Goal: Task Accomplishment & Management: Manage account settings

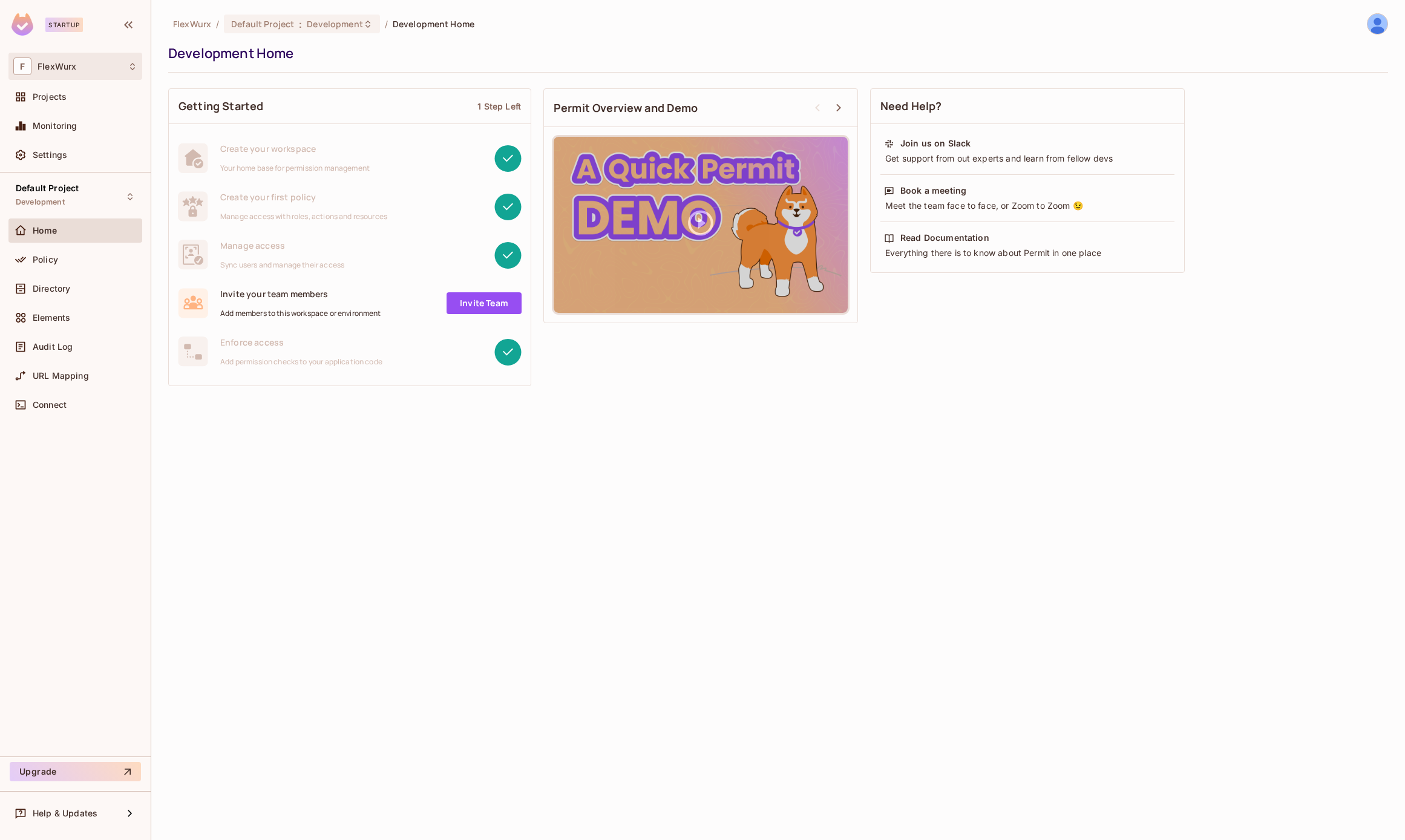
click at [85, 67] on div "F FlexWurx" at bounding box center [75, 66] width 124 height 18
click at [83, 106] on span "FlexWurx" at bounding box center [68, 102] width 85 height 12
click at [338, 20] on span "Development" at bounding box center [334, 24] width 56 height 12
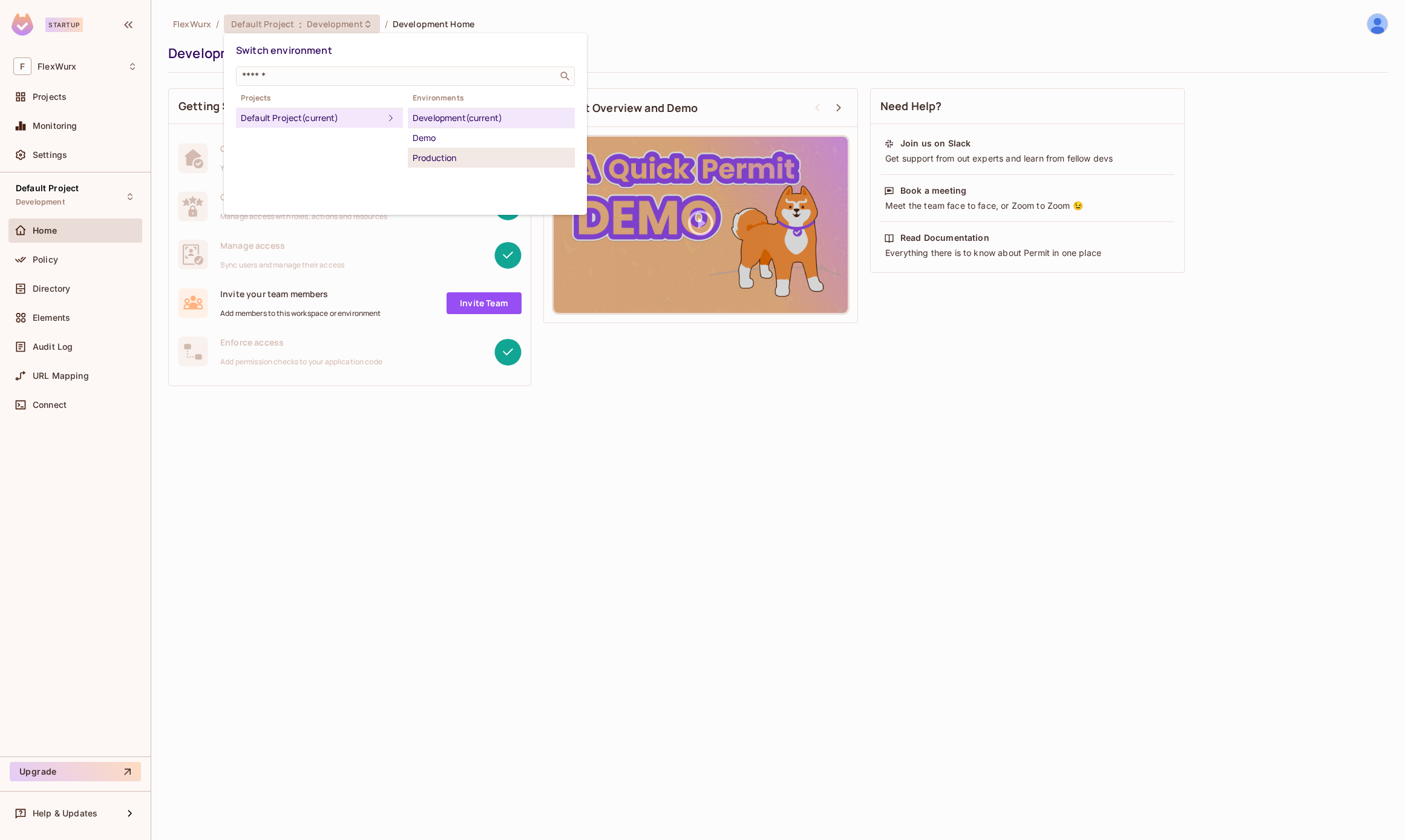
click at [471, 150] on div "Production" at bounding box center [491, 157] width 157 height 15
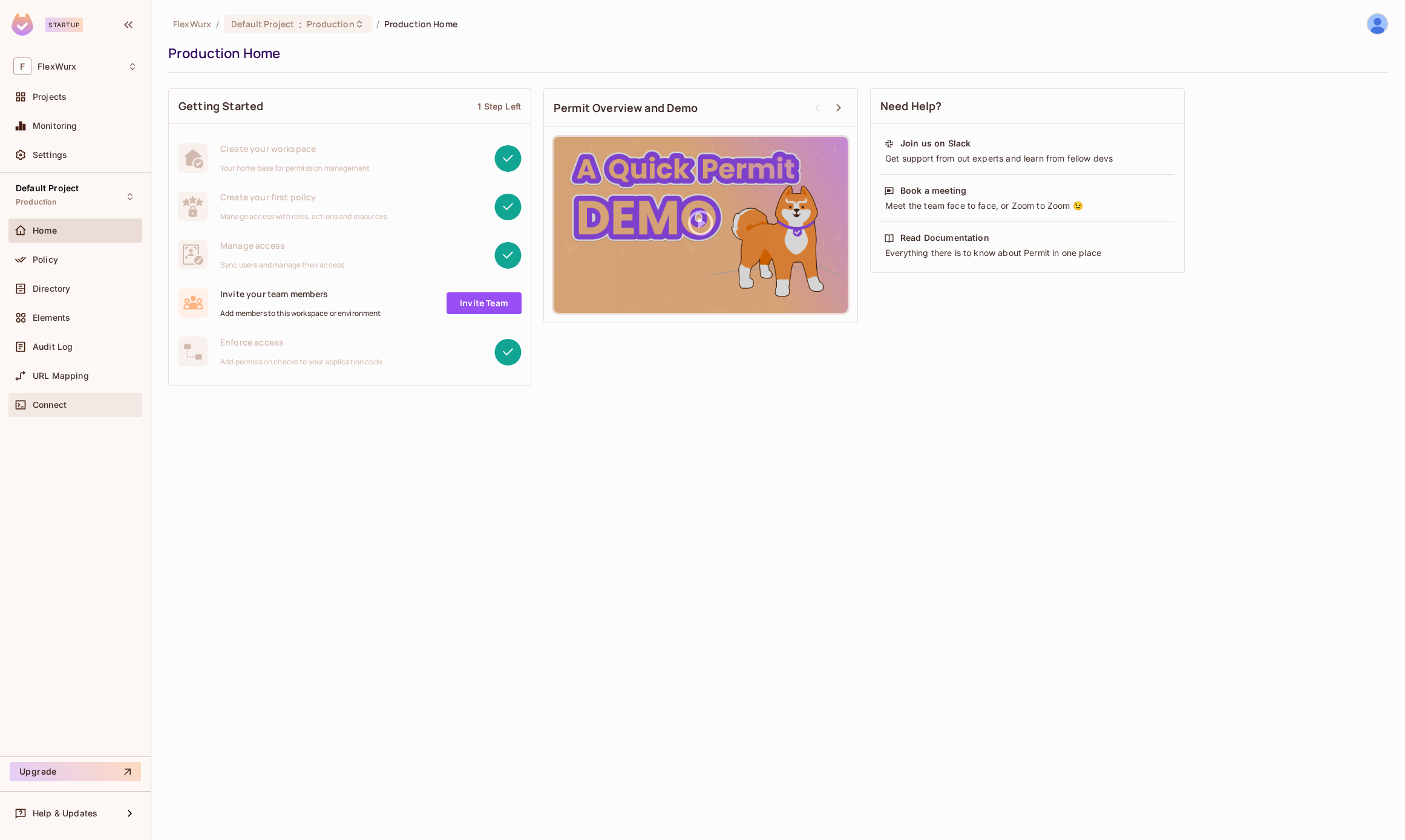
click at [33, 405] on span "Connect" at bounding box center [49, 405] width 34 height 10
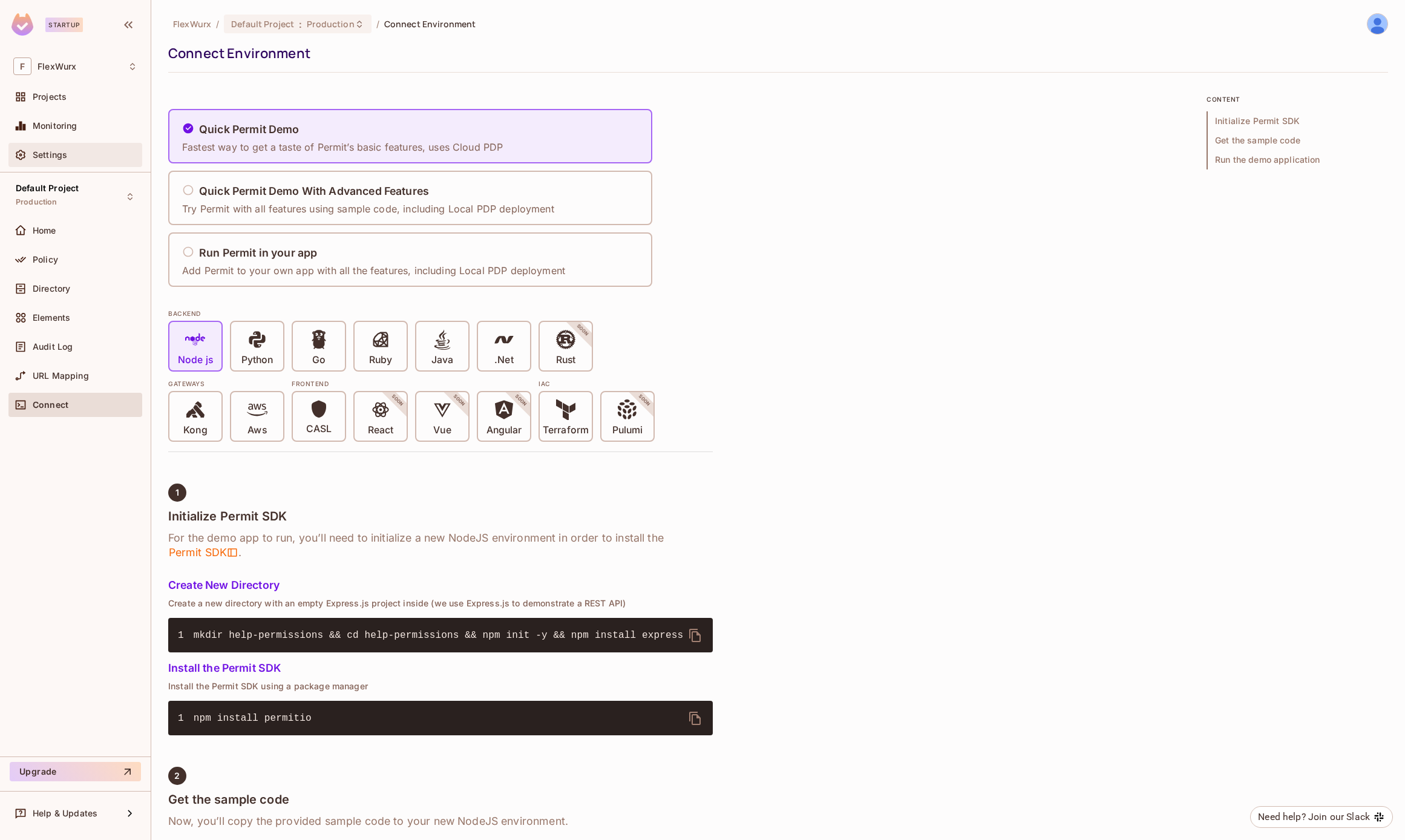
click at [58, 154] on span "Settings" at bounding box center [49, 155] width 34 height 10
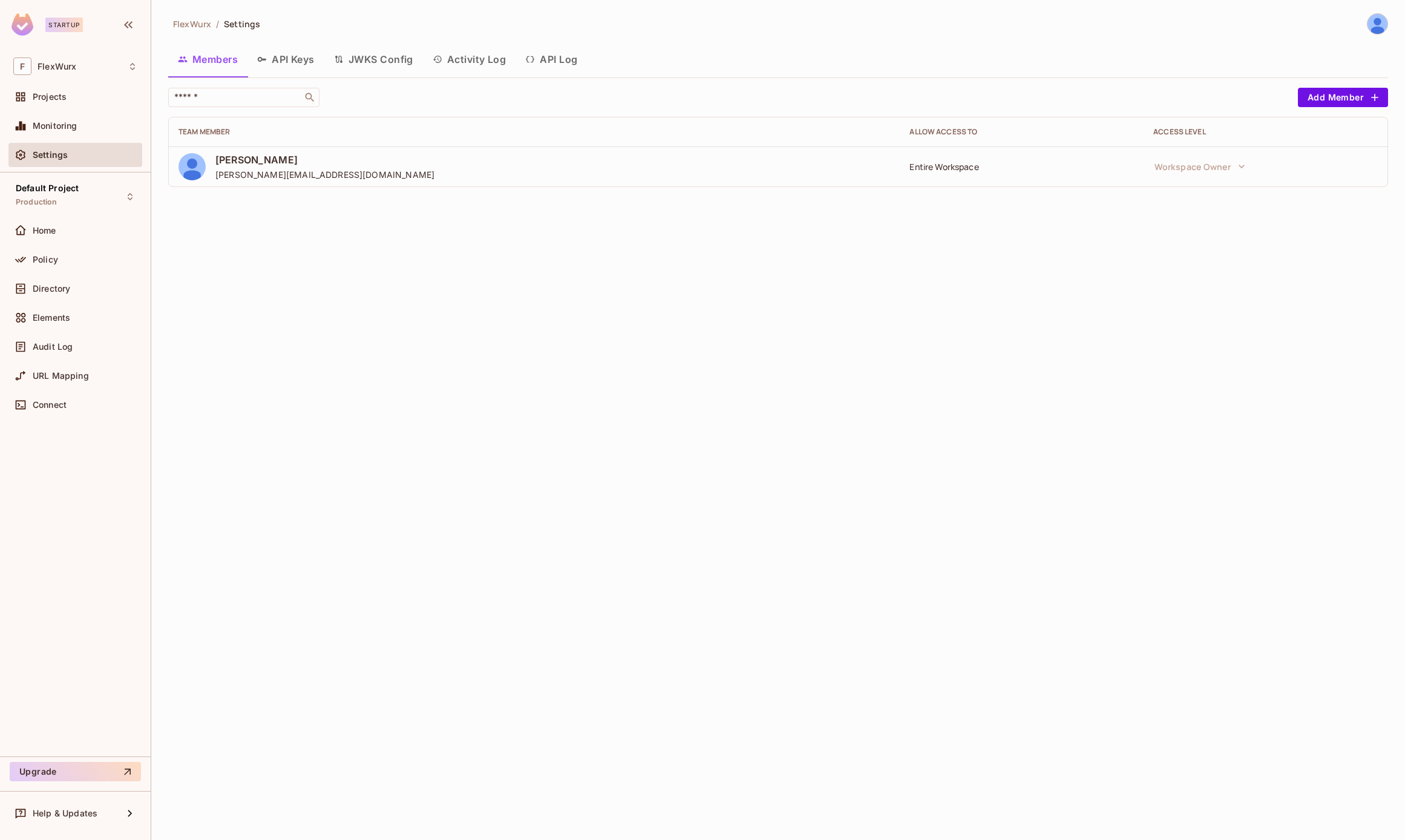
click at [301, 60] on button "API Keys" at bounding box center [286, 59] width 77 height 30
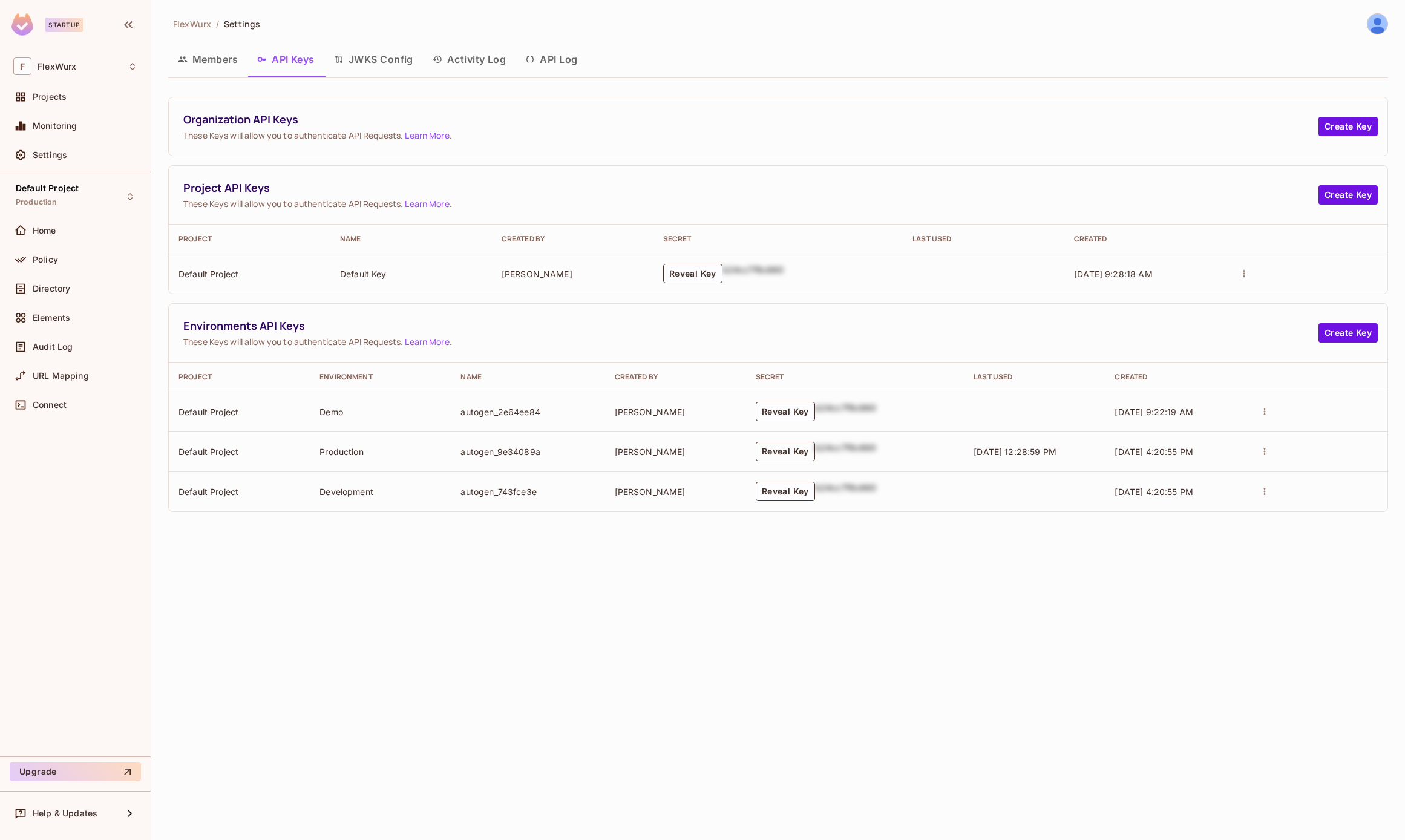
click at [782, 450] on button "Reveal Key" at bounding box center [784, 452] width 60 height 20
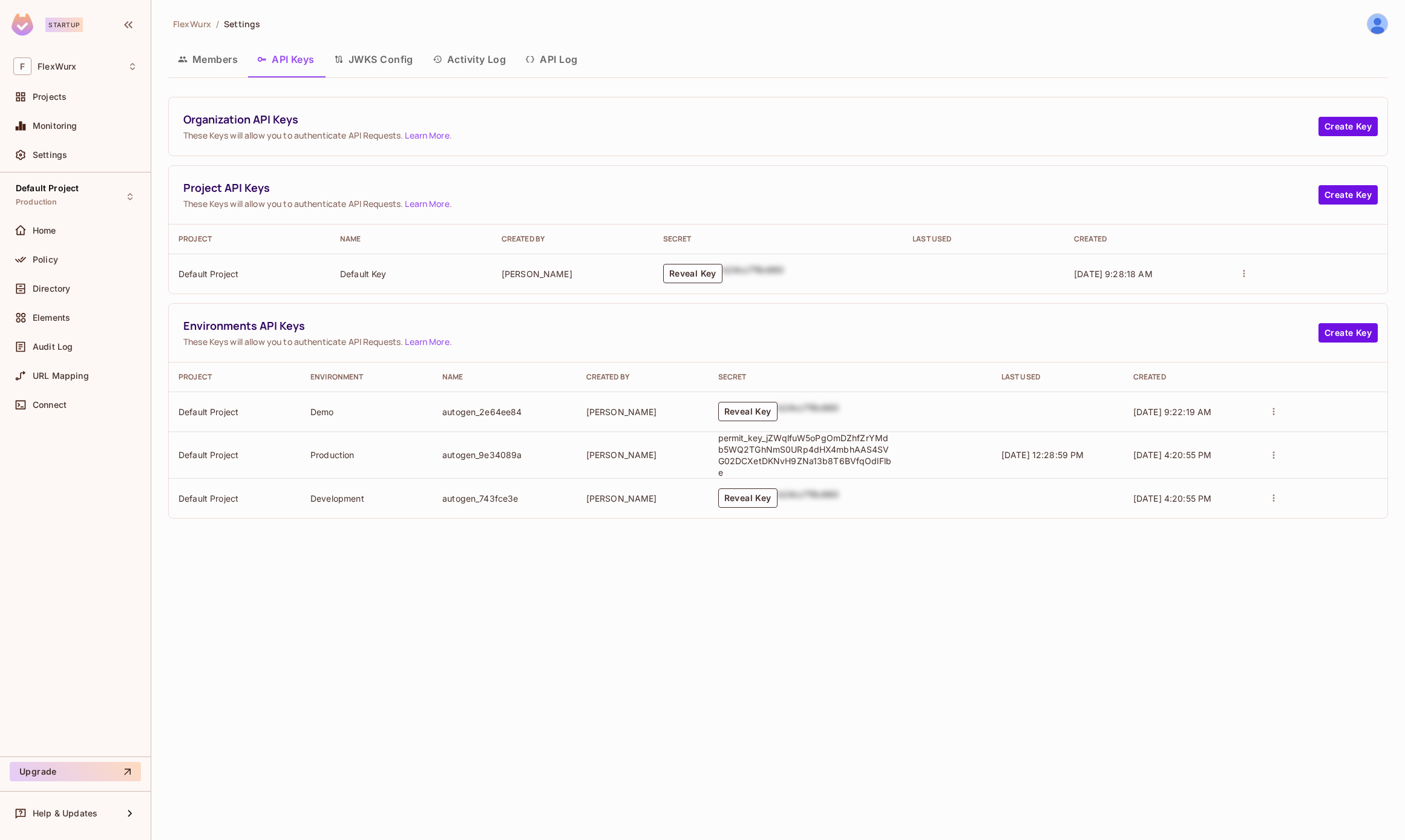
click at [782, 450] on p "permit_key_jZWqlfuW5oPgOmDZhfZrYMdb5WQ2TGhNmS0URp4dHX4mbhAAS4SVG02DCXetDKNvH9ZN…" at bounding box center [806, 455] width 176 height 46
copy p "permit_key_jZWqlfuW5oPgOmDZhfZrYMdb5WQ2TGhNmS0URp4dHX4mbhAAS4SVG02DCXetDKNvH9ZN…"
click at [1230, 619] on div "FlexWurx / Settings Members API Keys JWKS Config Activity Log API Log Organizat…" at bounding box center [778, 420] width 1254 height 840
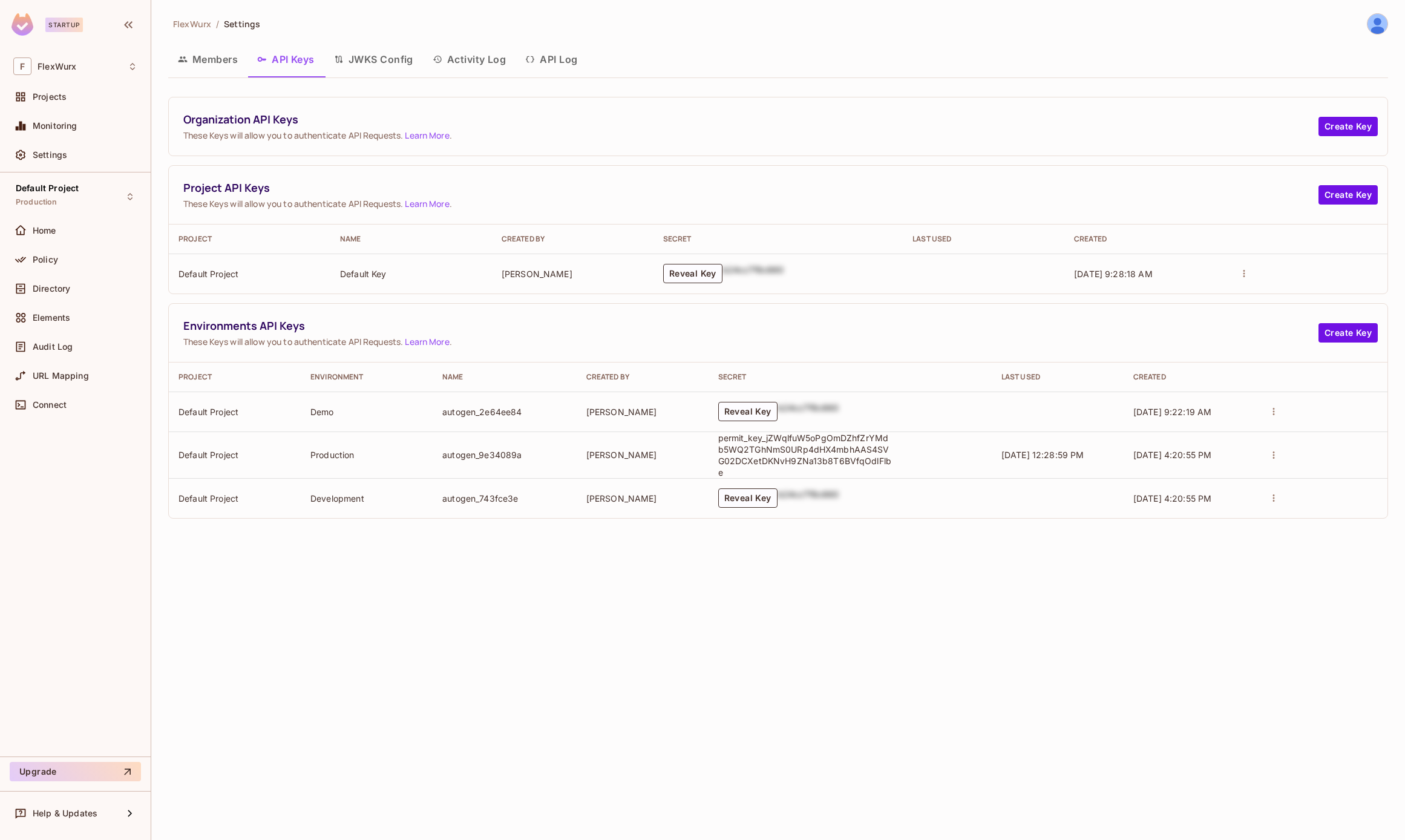
click at [371, 62] on button "JWKS Config" at bounding box center [373, 59] width 99 height 30
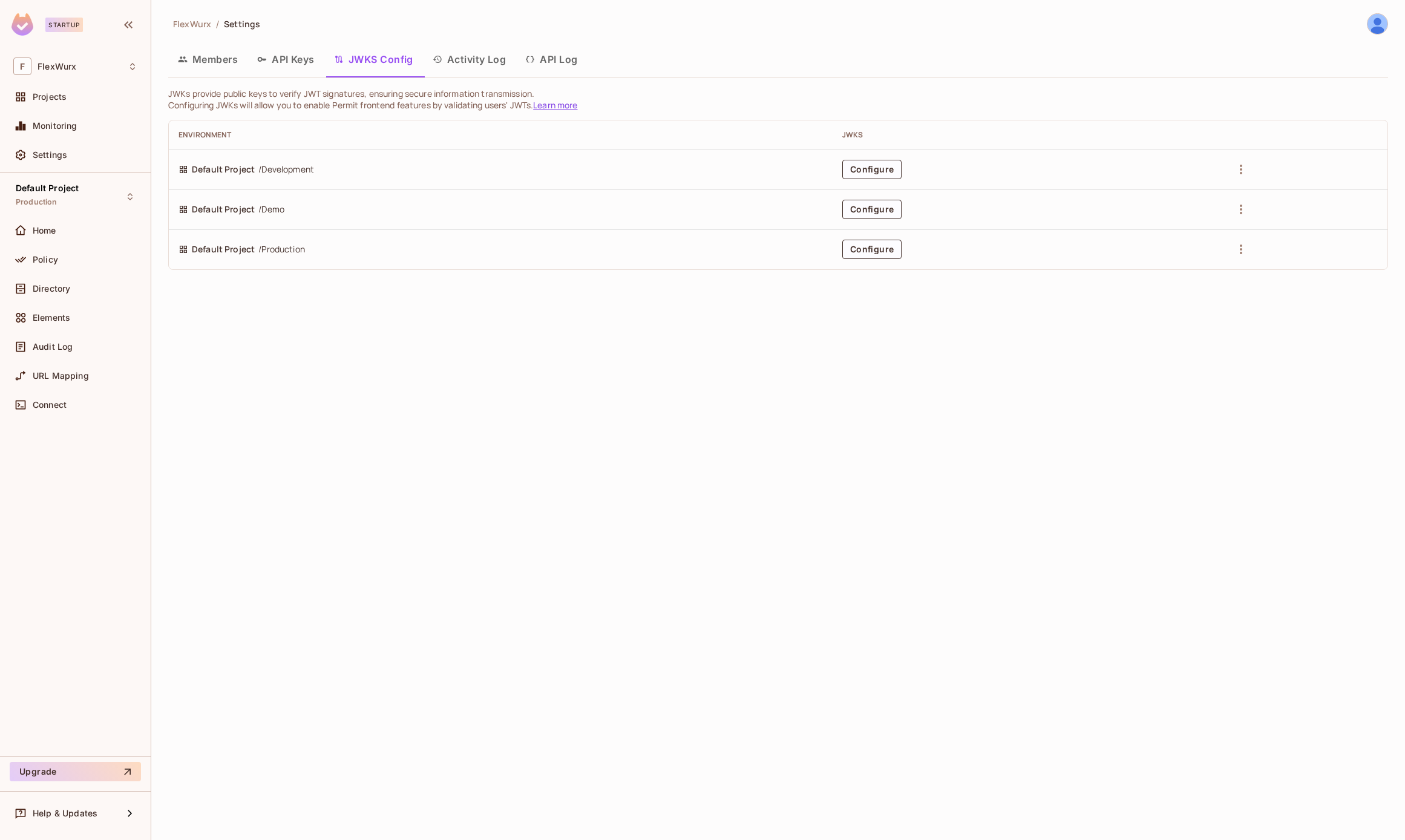
click at [445, 49] on button "Activity Log" at bounding box center [468, 59] width 93 height 30
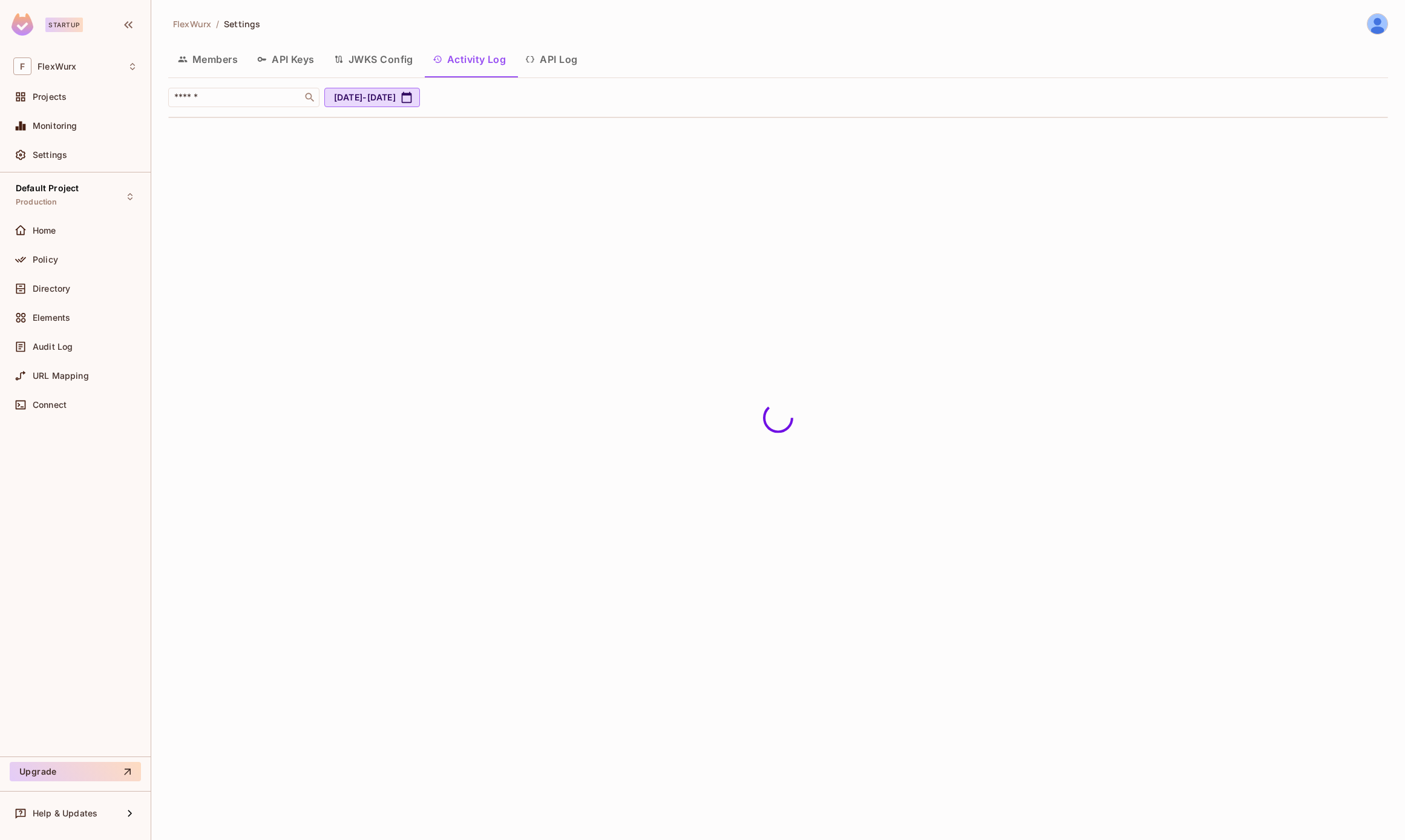
click at [580, 73] on button "API Log" at bounding box center [550, 59] width 71 height 30
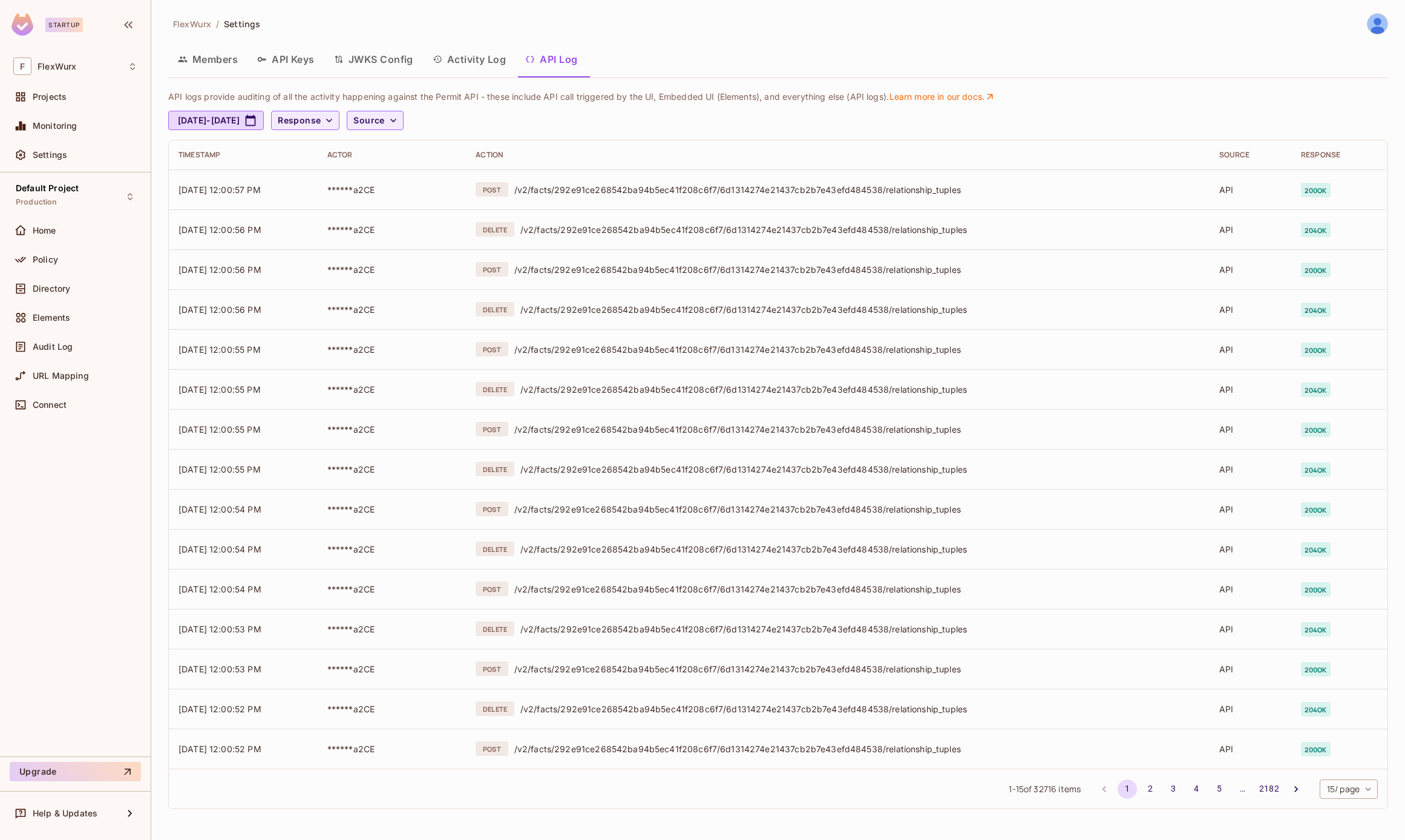
click at [208, 68] on button "Members" at bounding box center [207, 59] width 79 height 30
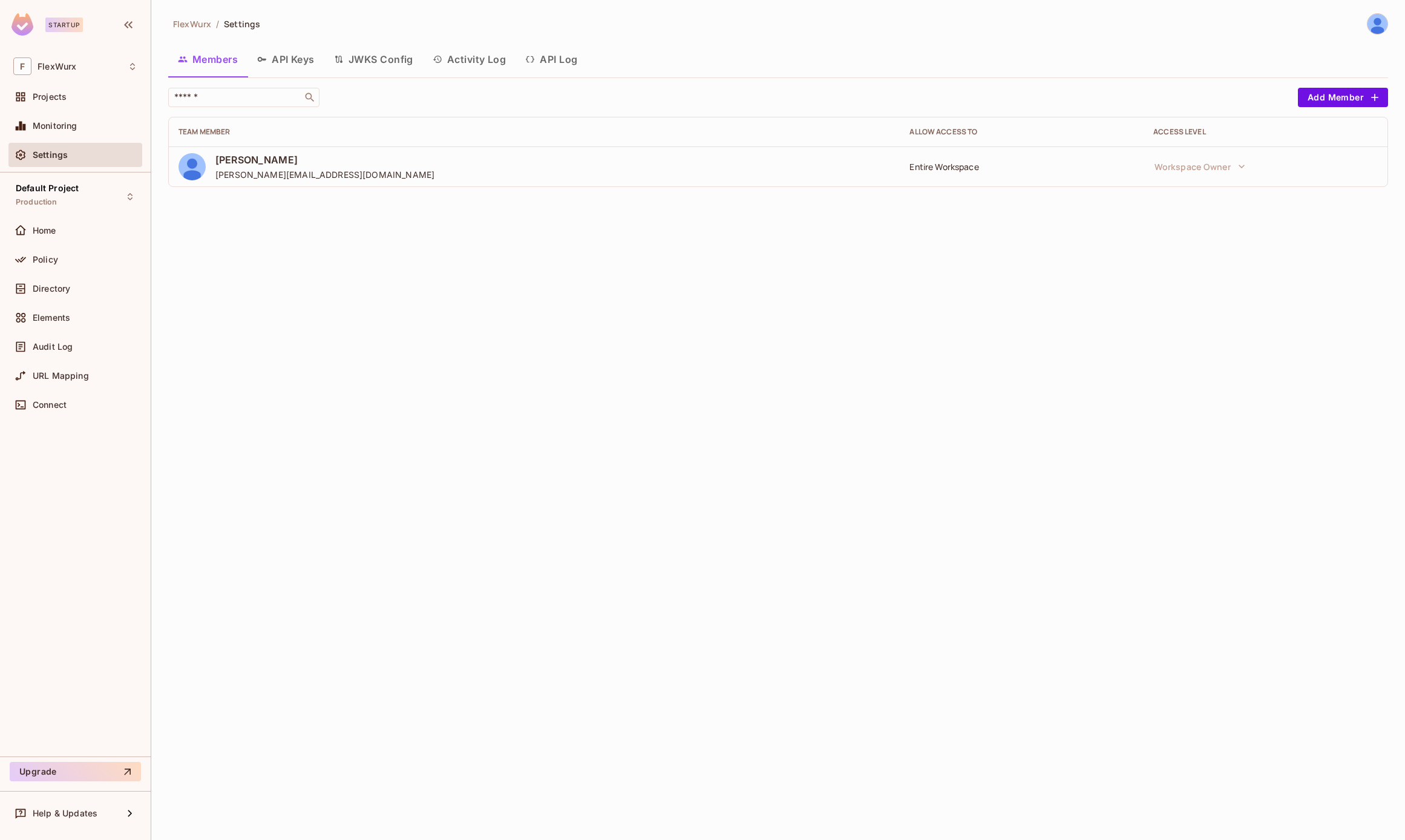
click at [275, 57] on button "API Keys" at bounding box center [286, 59] width 77 height 30
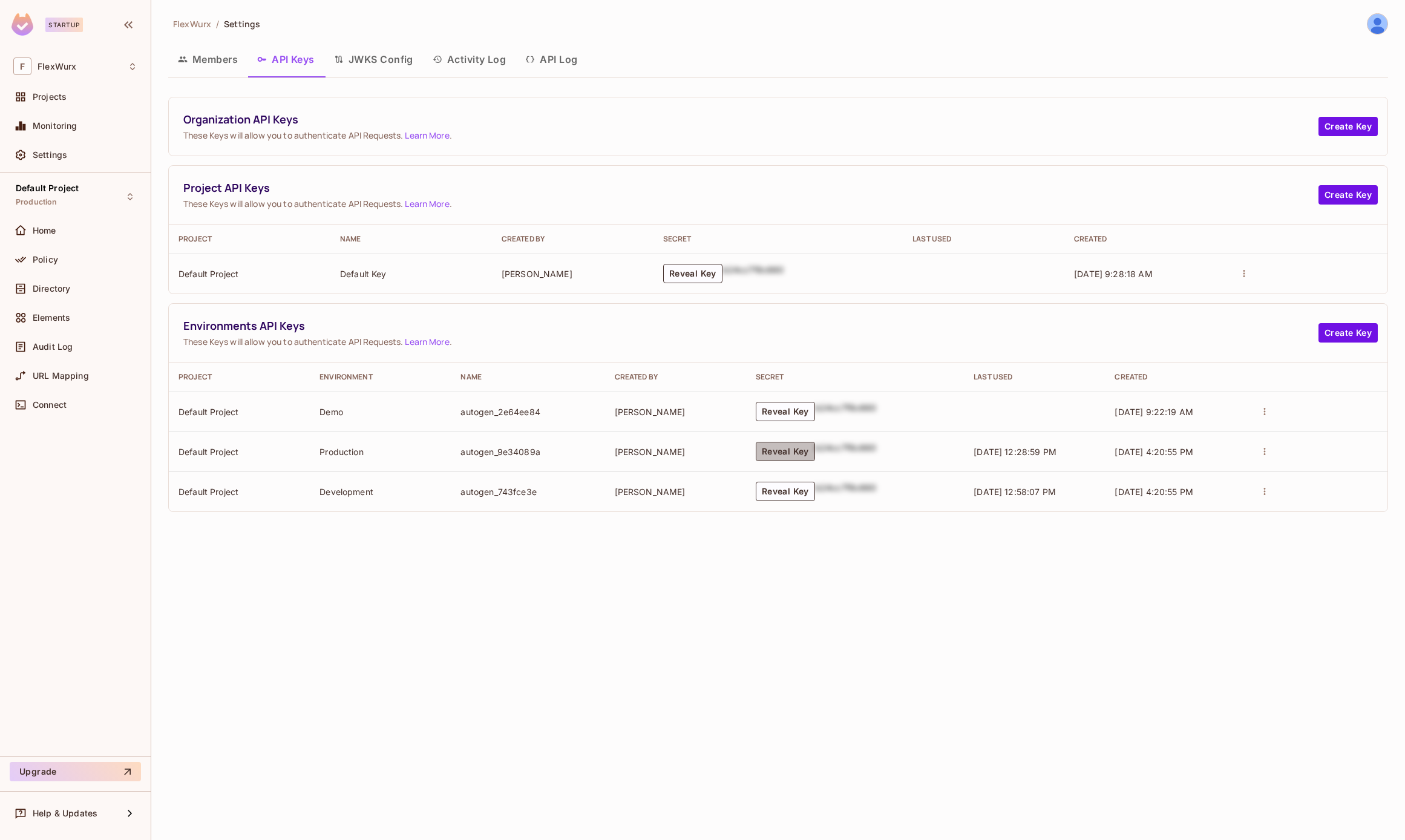
click at [795, 458] on button "Reveal Key" at bounding box center [784, 452] width 60 height 20
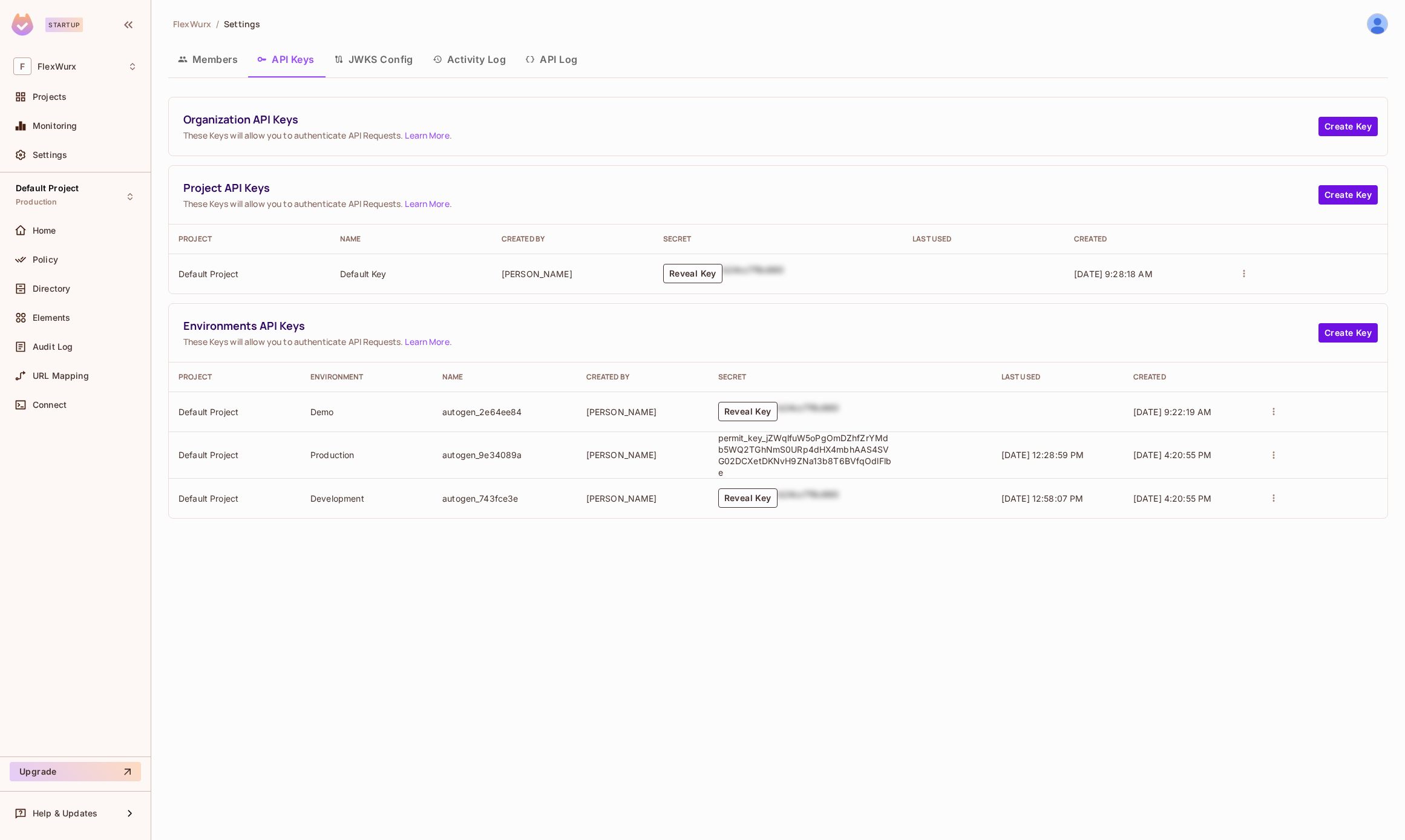
click at [822, 451] on p "permit_key_jZWqlfuW5oPgOmDZhfZrYMdb5WQ2TGhNmS0URp4dHX4mbhAAS4SVG02DCXetDKNvH9ZN…" at bounding box center [806, 455] width 176 height 46
copy p "permit_key_jZWqlfuW5oPgOmDZhfZrYMdb5WQ2TGhNmS0URp4dHX4mbhAAS4SVG02DCXetDKNvH9ZN…"
click at [57, 239] on div "Home" at bounding box center [75, 230] width 134 height 24
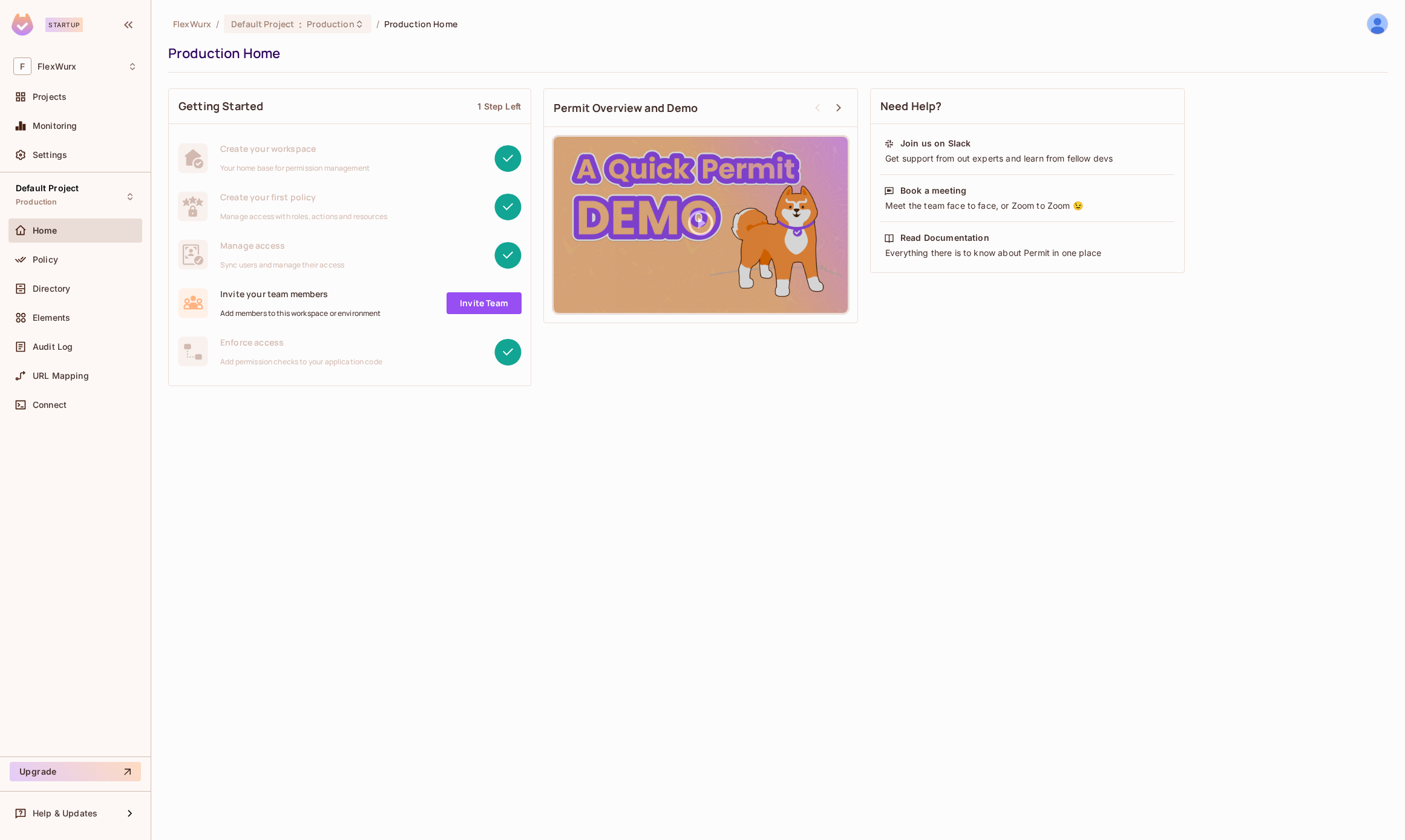
click at [60, 274] on div "Policy" at bounding box center [75, 262] width 134 height 29
click at [61, 268] on div "Policy" at bounding box center [75, 260] width 134 height 24
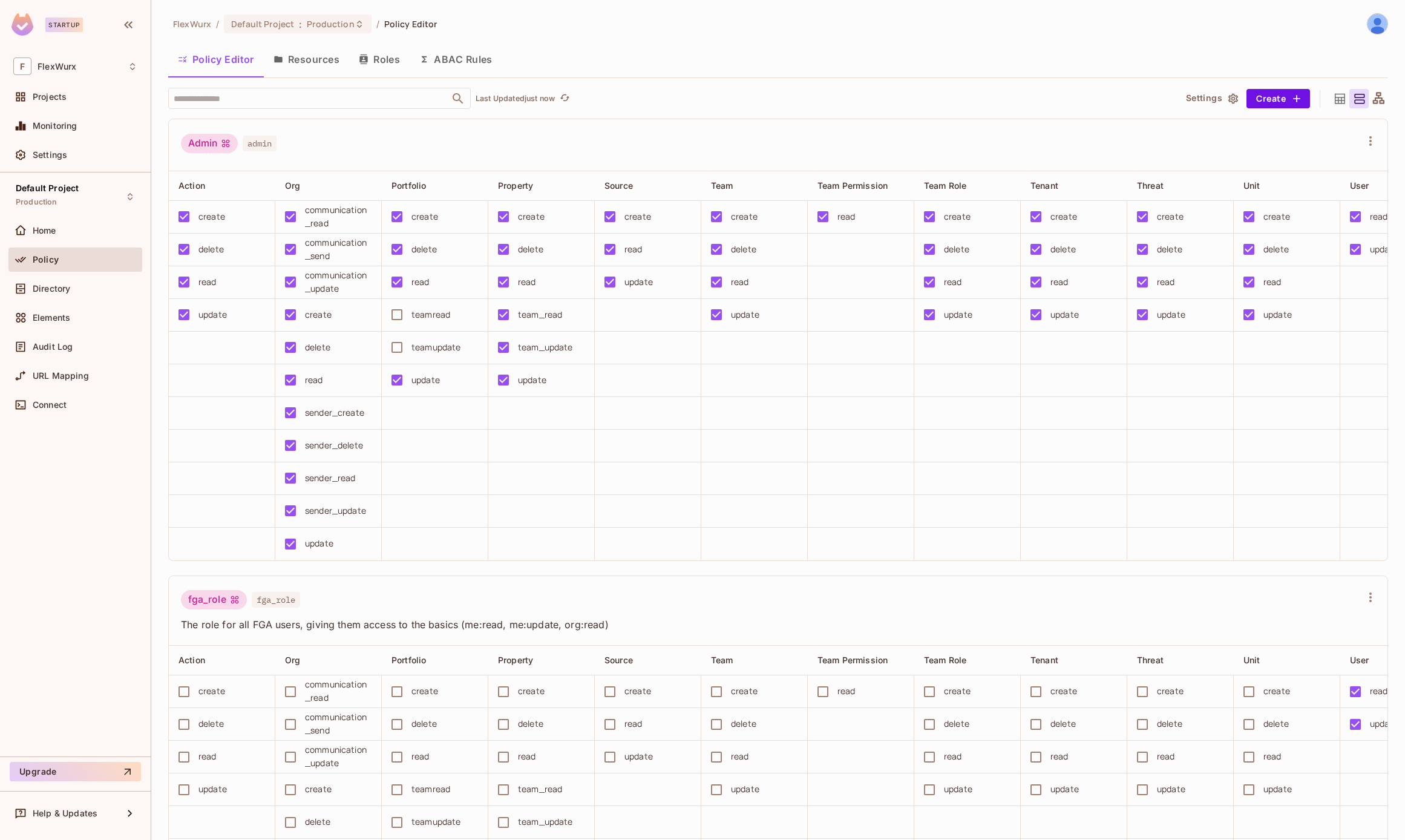
click at [324, 61] on button "Resources" at bounding box center [305, 59] width 85 height 30
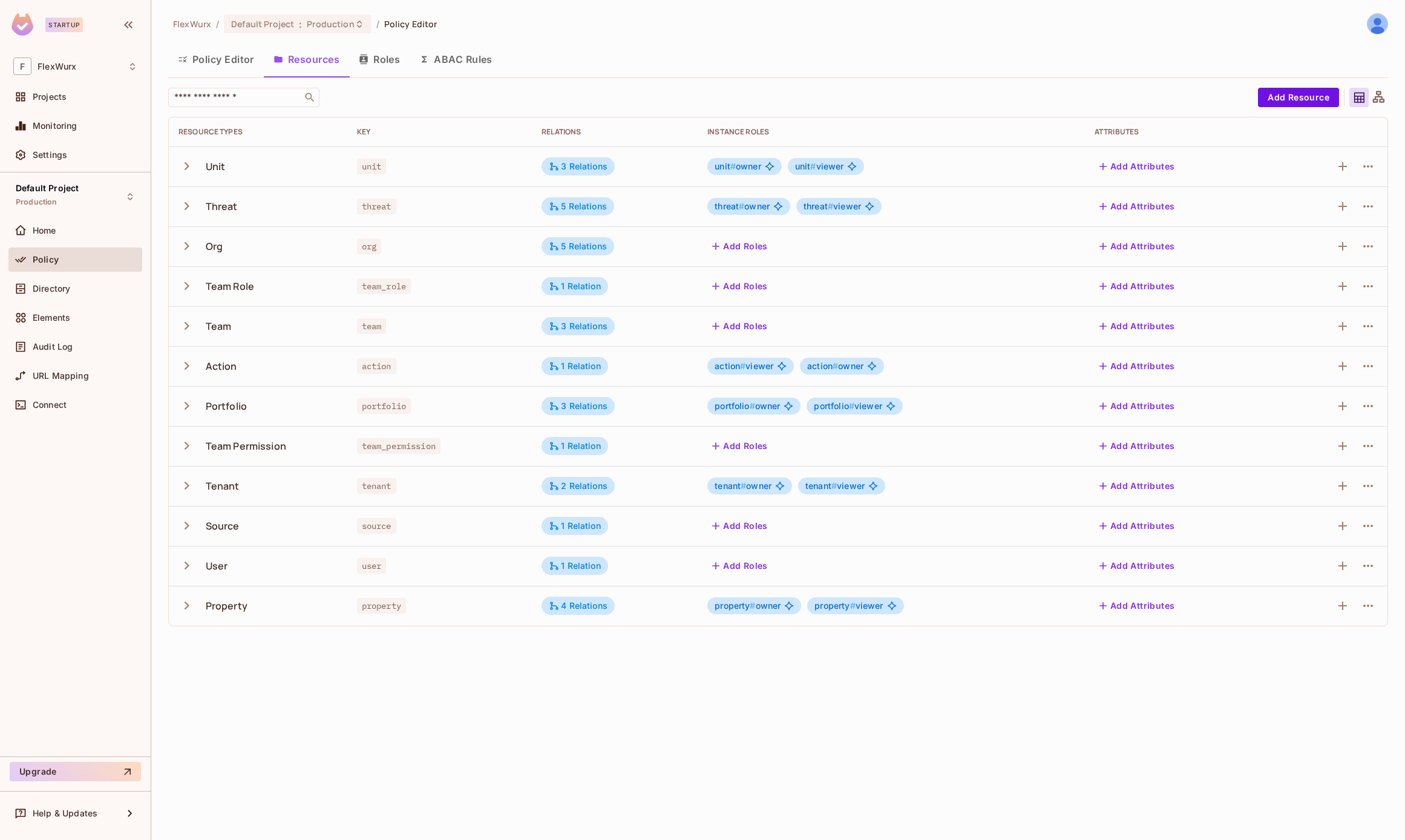
click at [185, 565] on icon "button" at bounding box center [186, 565] width 17 height 17
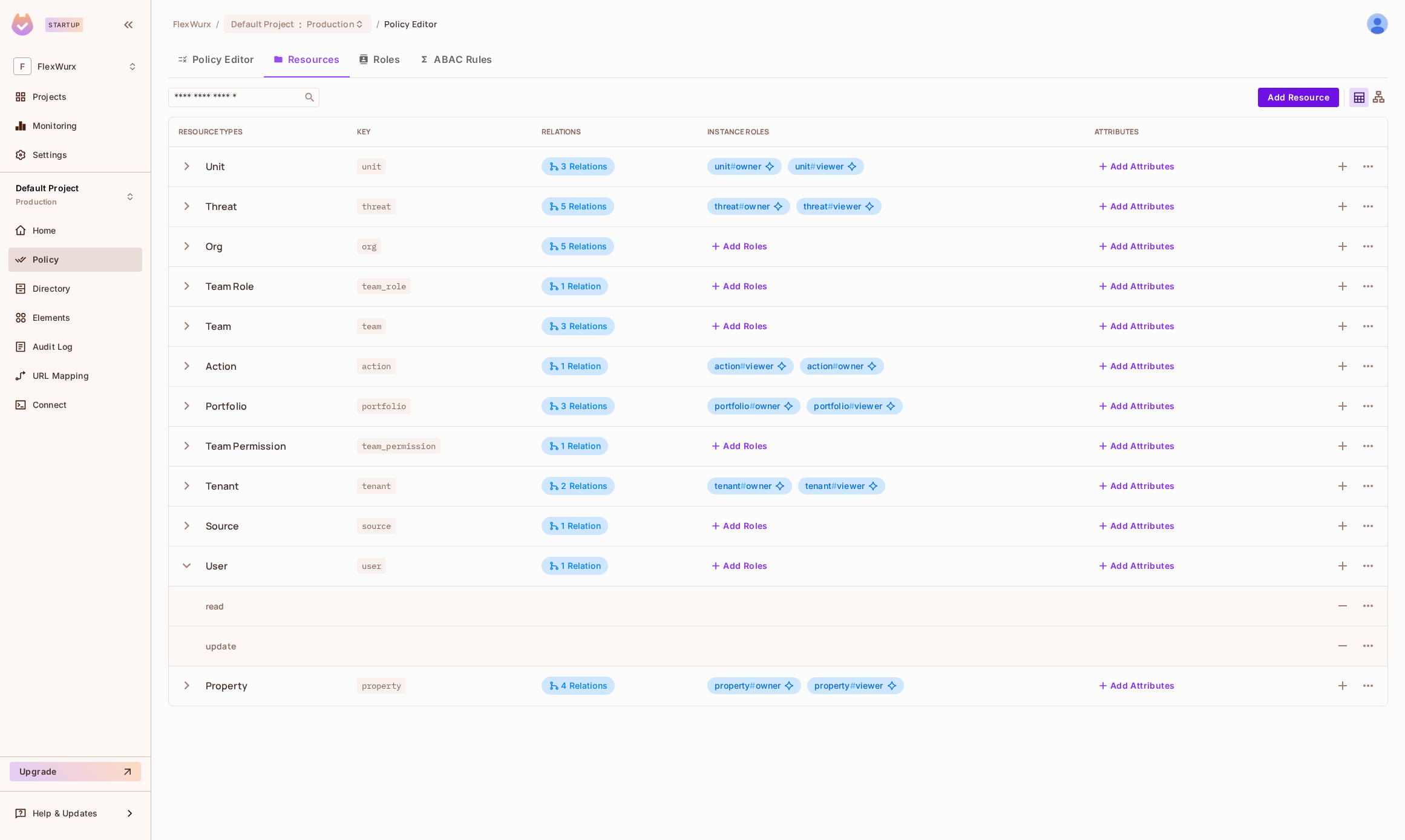
click at [183, 566] on icon "button" at bounding box center [186, 565] width 17 height 17
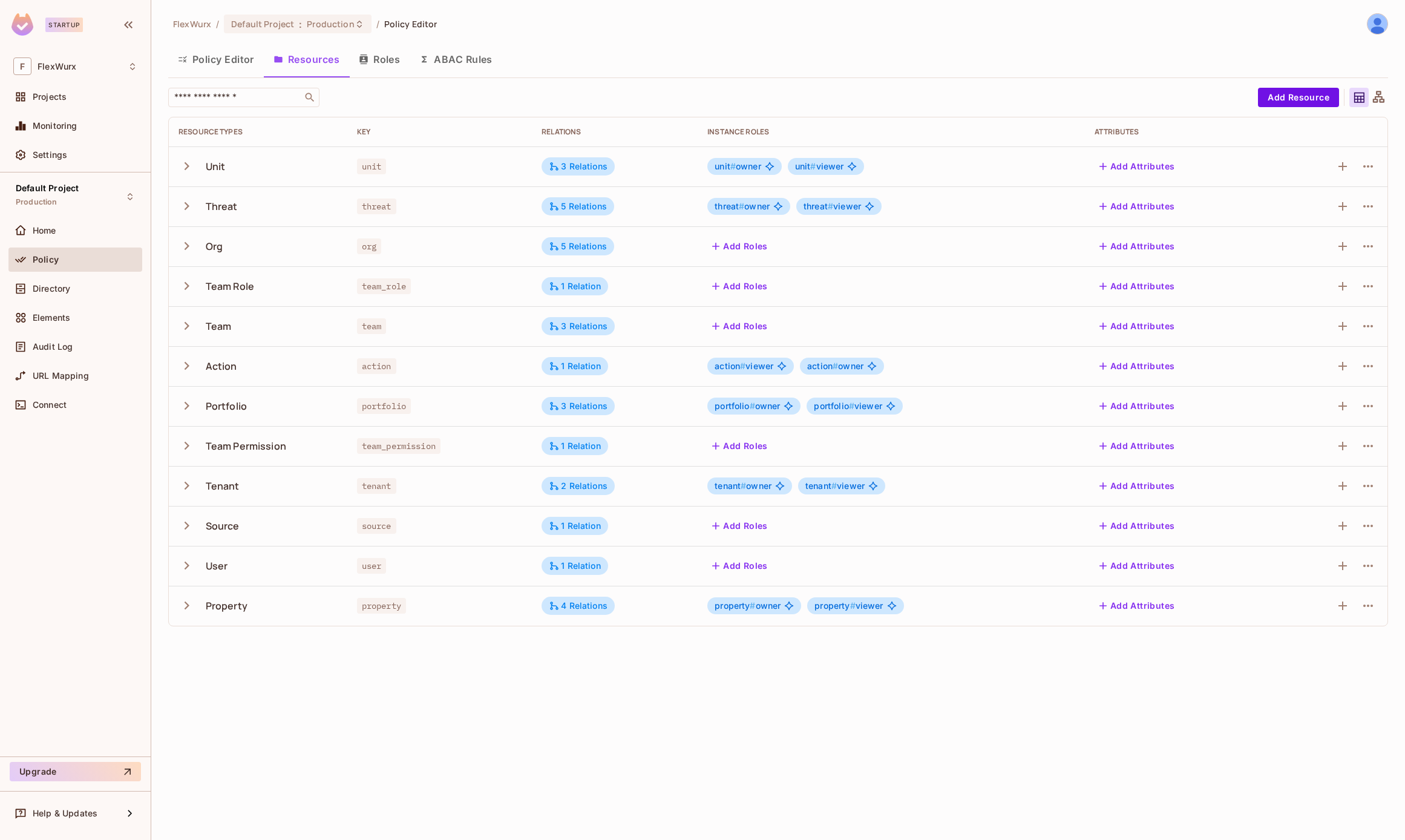
click at [183, 566] on icon "button" at bounding box center [186, 565] width 17 height 17
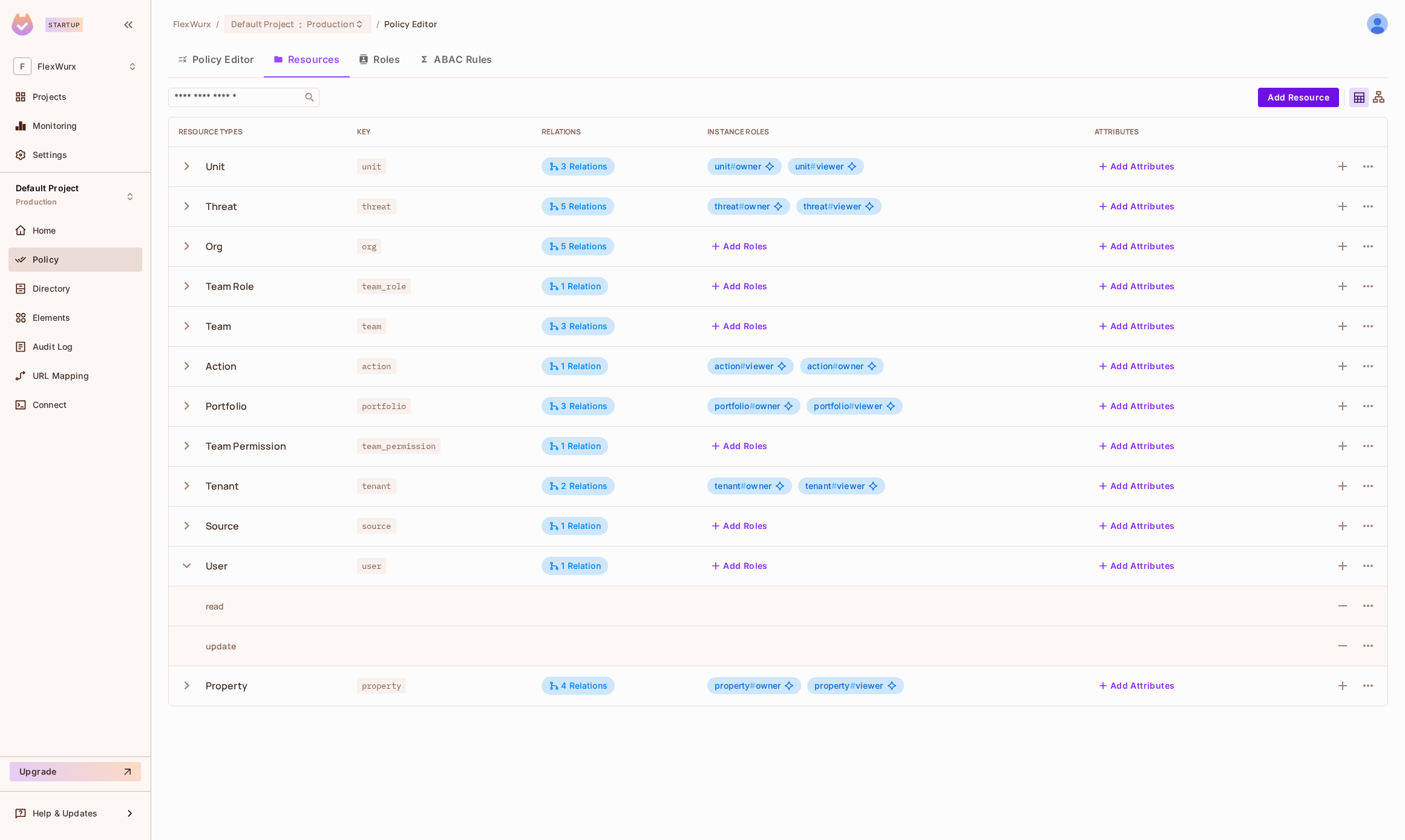
click at [183, 566] on icon "button" at bounding box center [186, 565] width 17 height 17
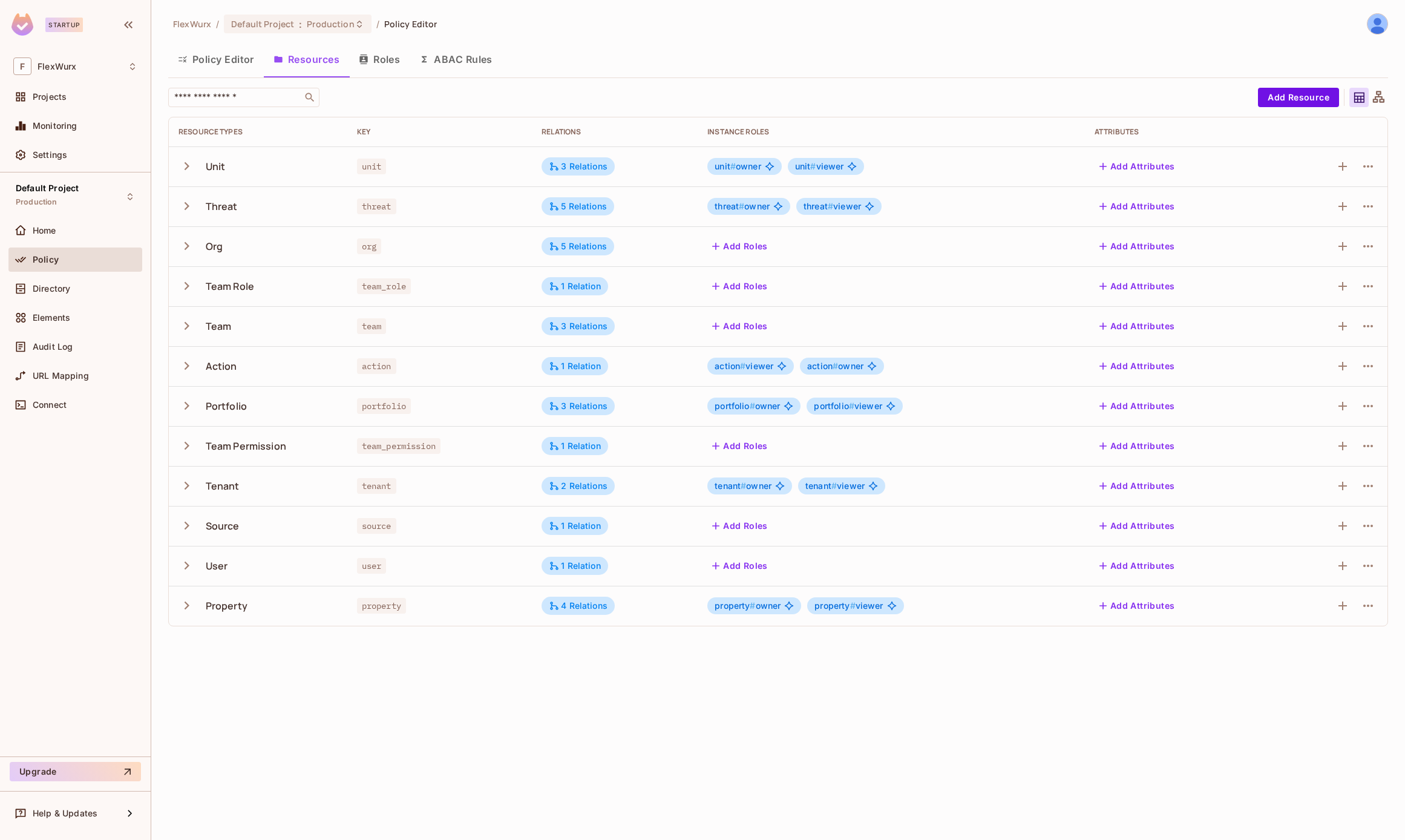
click at [183, 566] on icon "button" at bounding box center [186, 565] width 17 height 17
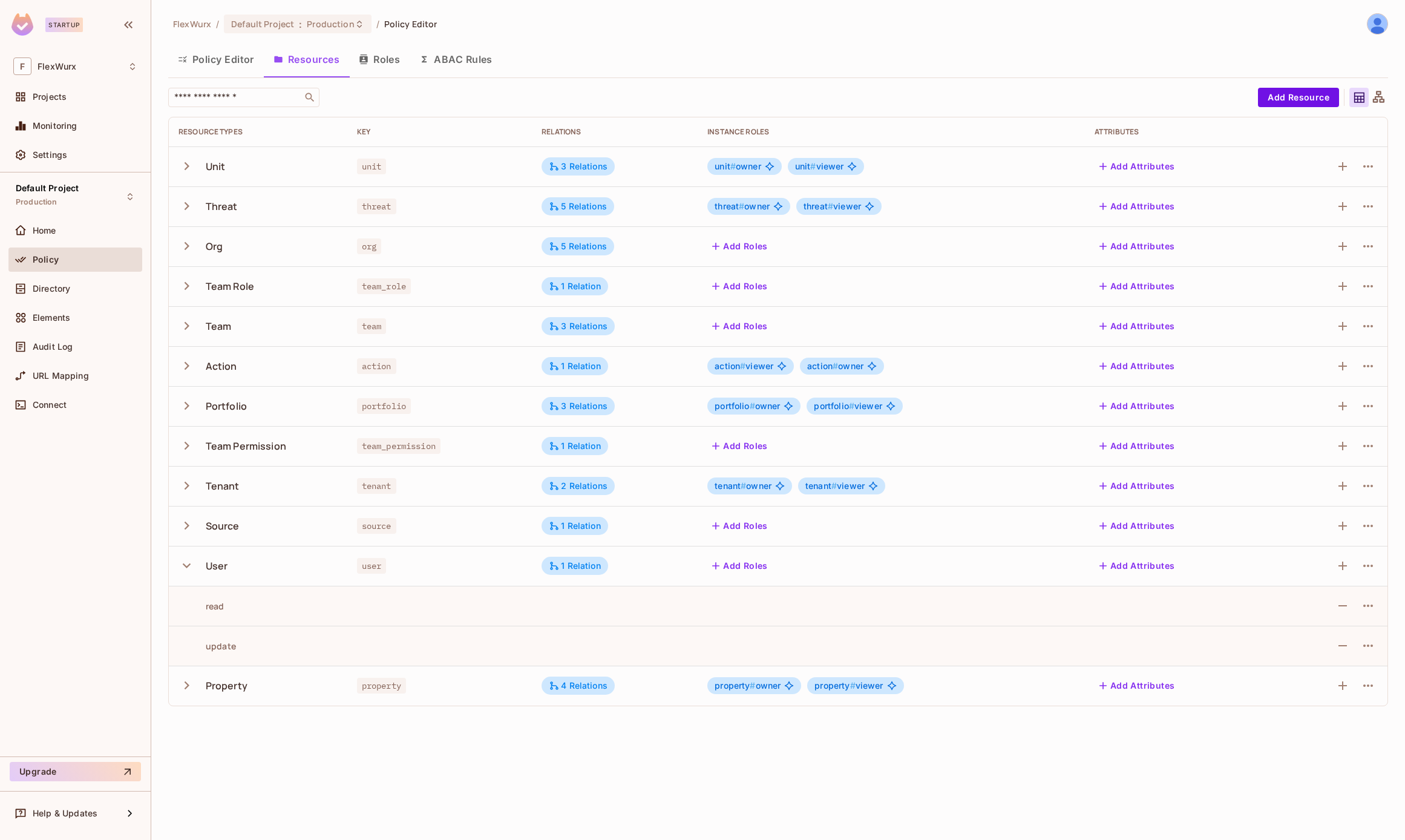
click at [193, 565] on icon "button" at bounding box center [186, 565] width 17 height 17
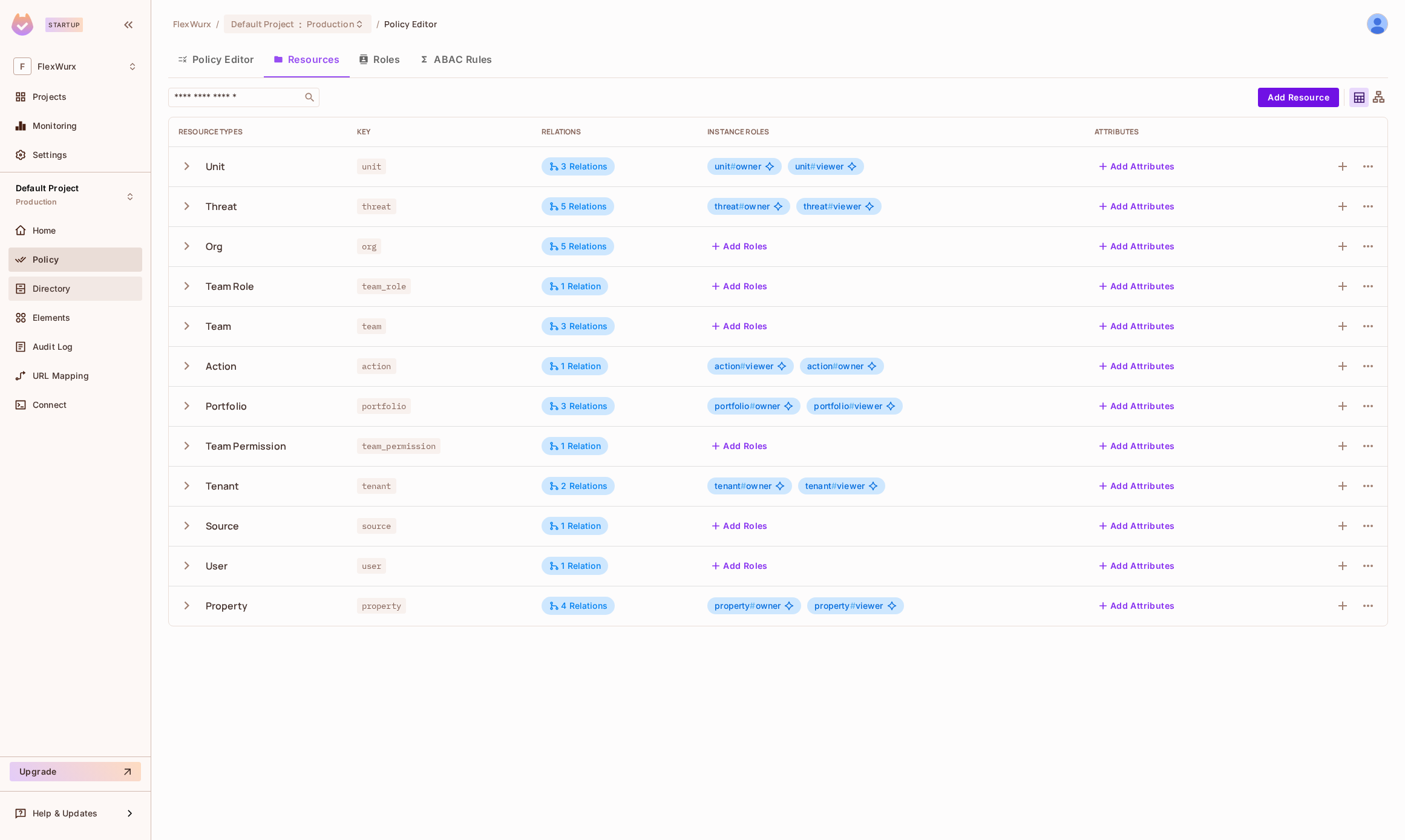
click at [59, 291] on span "Directory" at bounding box center [51, 289] width 37 height 10
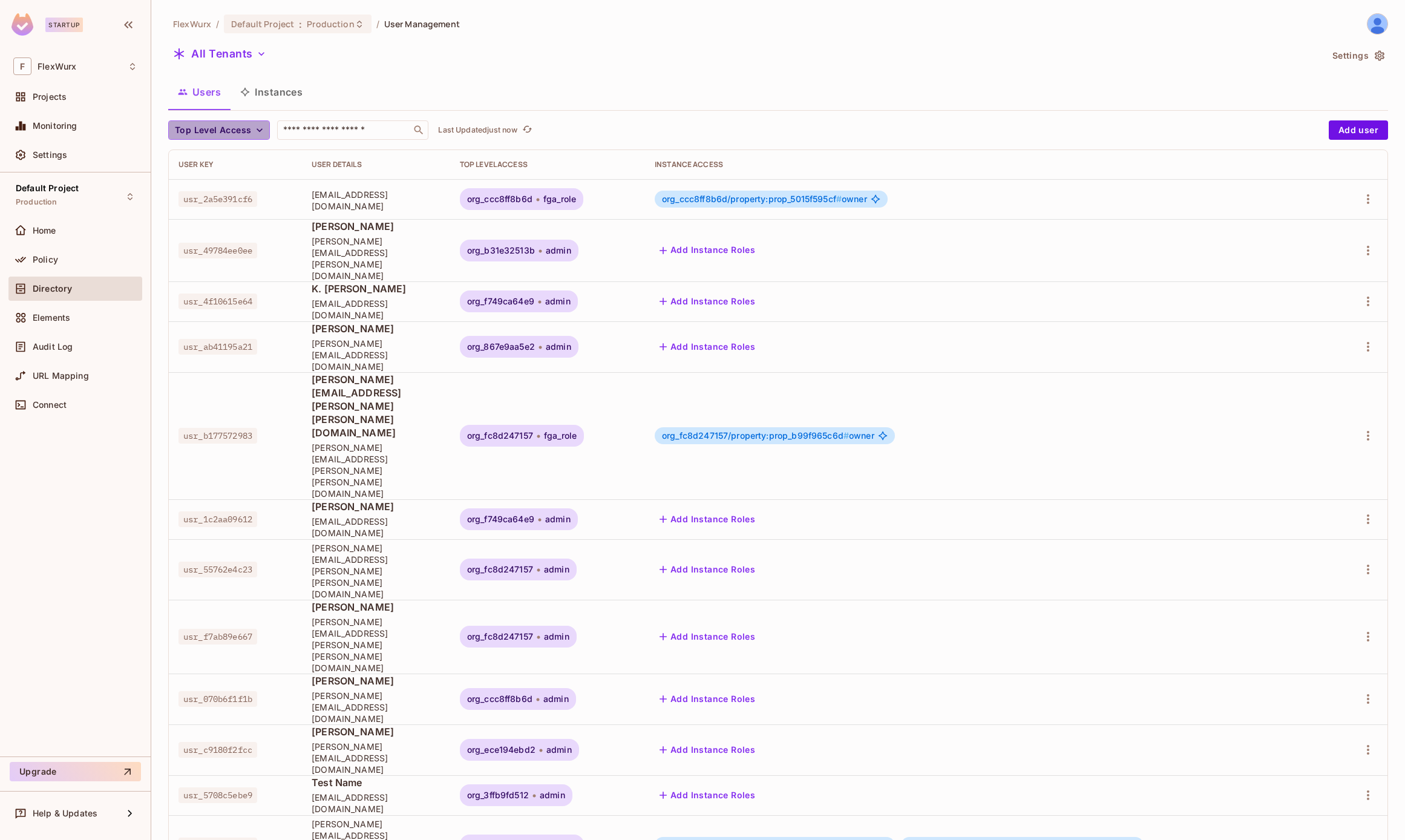
click at [249, 128] on span "Top Level Access" at bounding box center [213, 131] width 76 height 16
click at [211, 147] on li "Admin" at bounding box center [198, 157] width 60 height 26
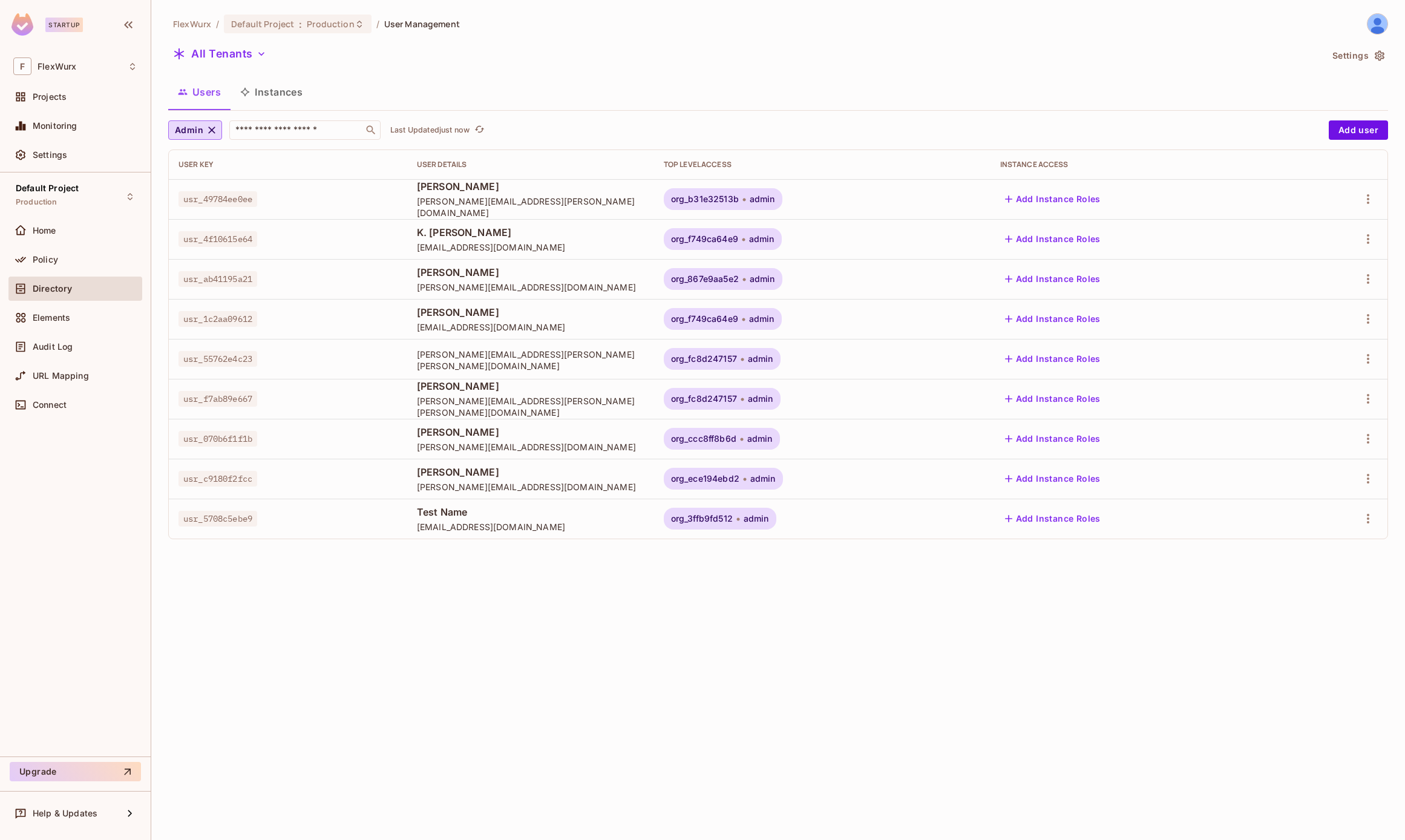
click at [773, 403] on span "admin" at bounding box center [760, 399] width 25 height 10
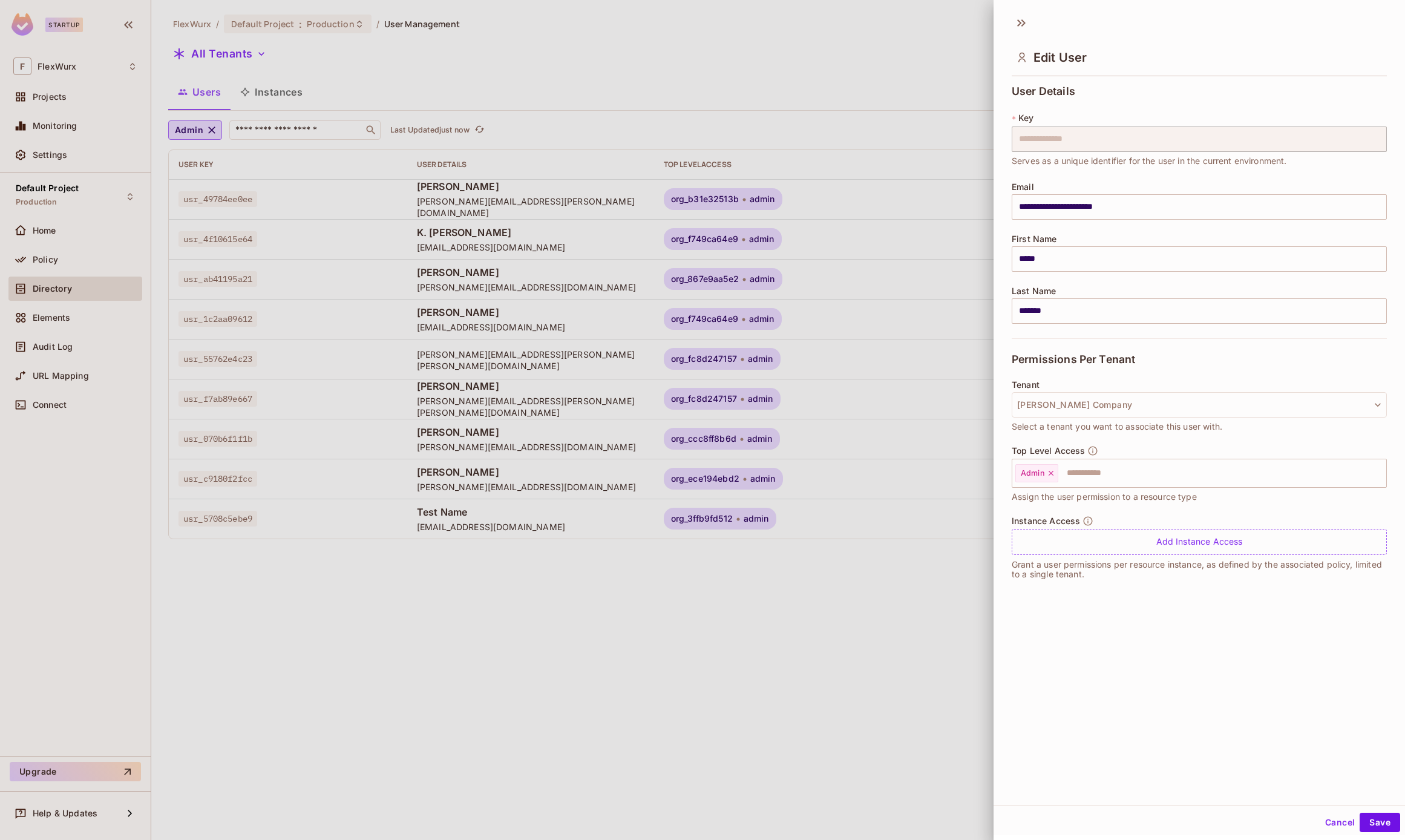
click at [663, 621] on div at bounding box center [702, 420] width 1405 height 840
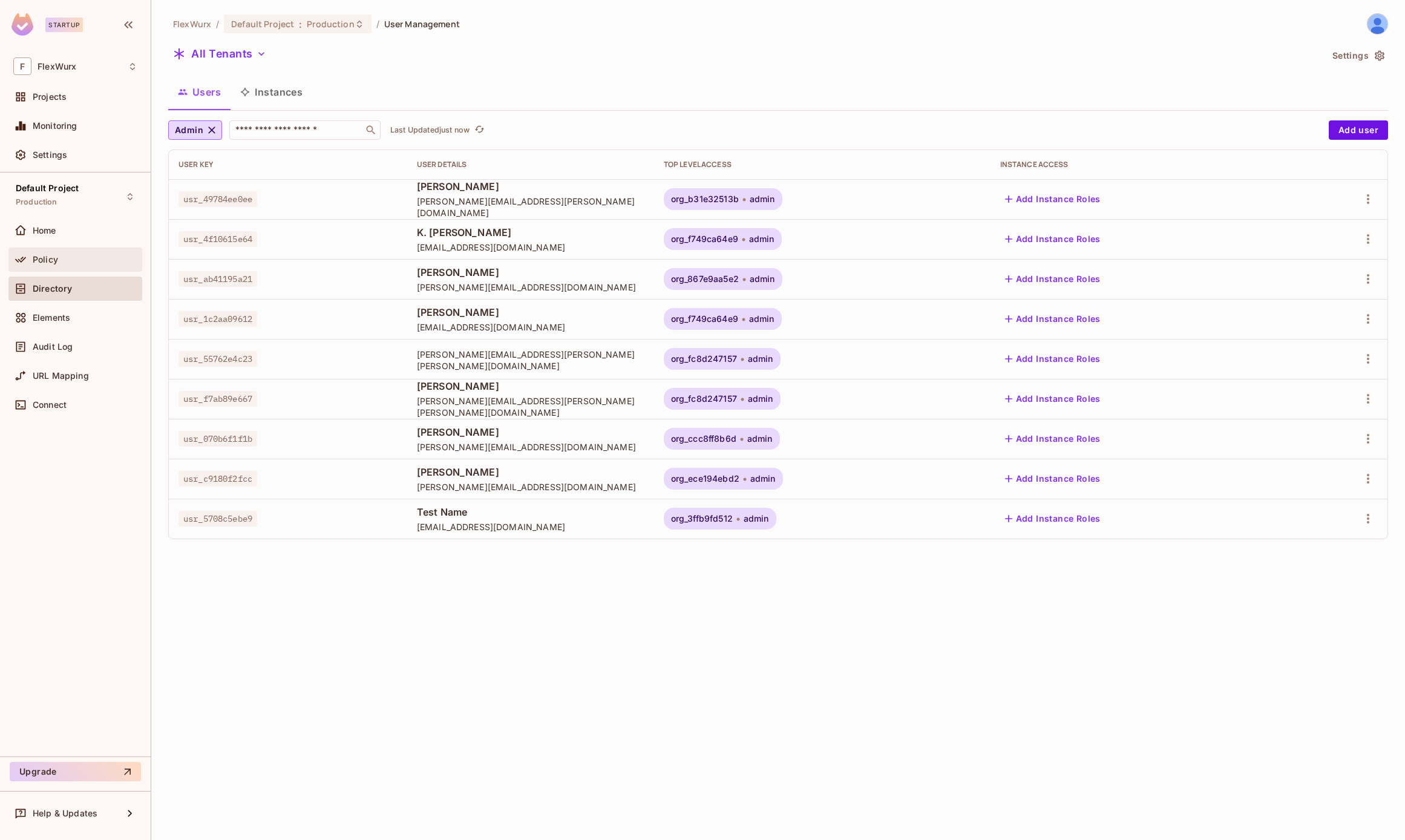
click at [52, 258] on span "Policy" at bounding box center [45, 260] width 25 height 10
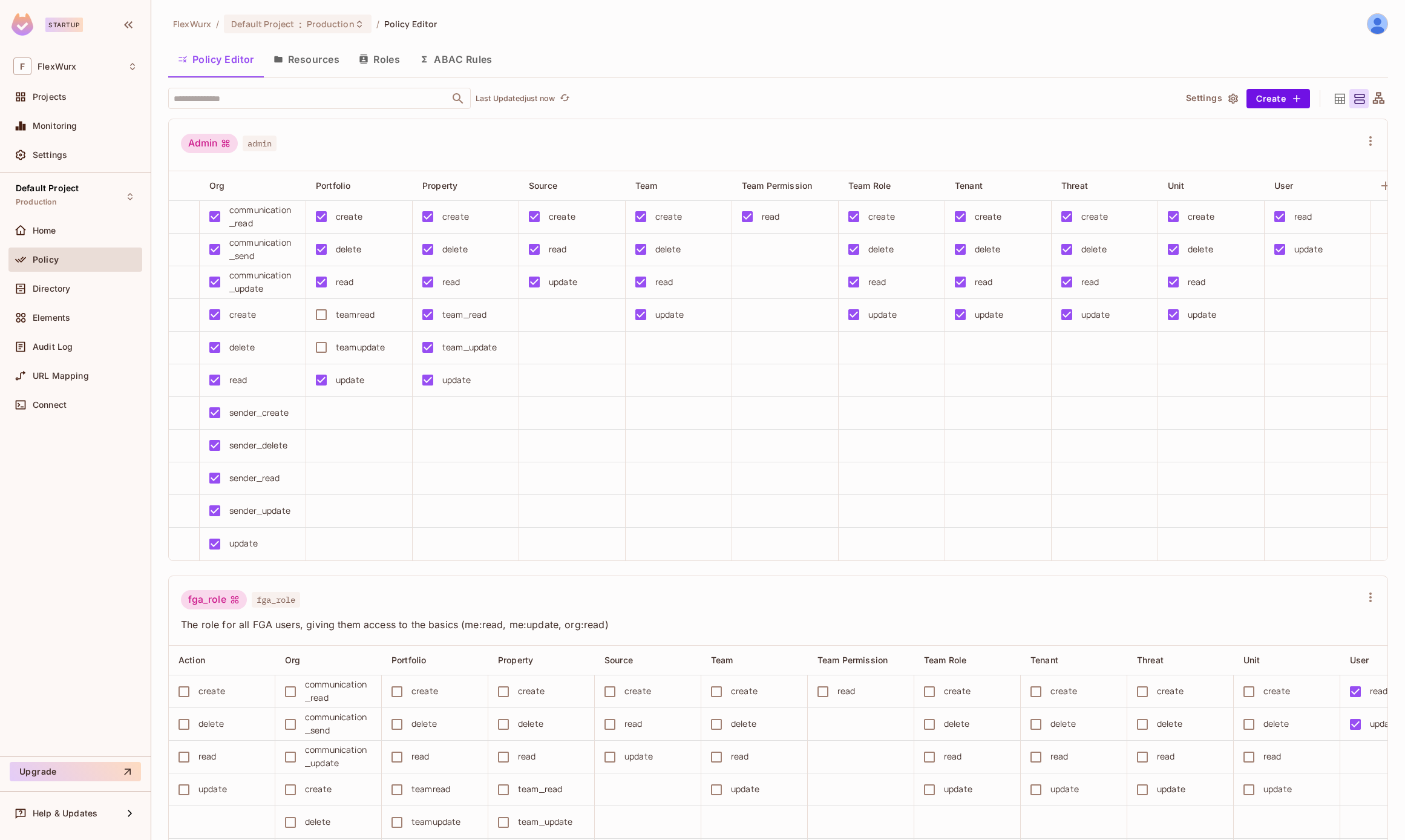
scroll to position [0, 2]
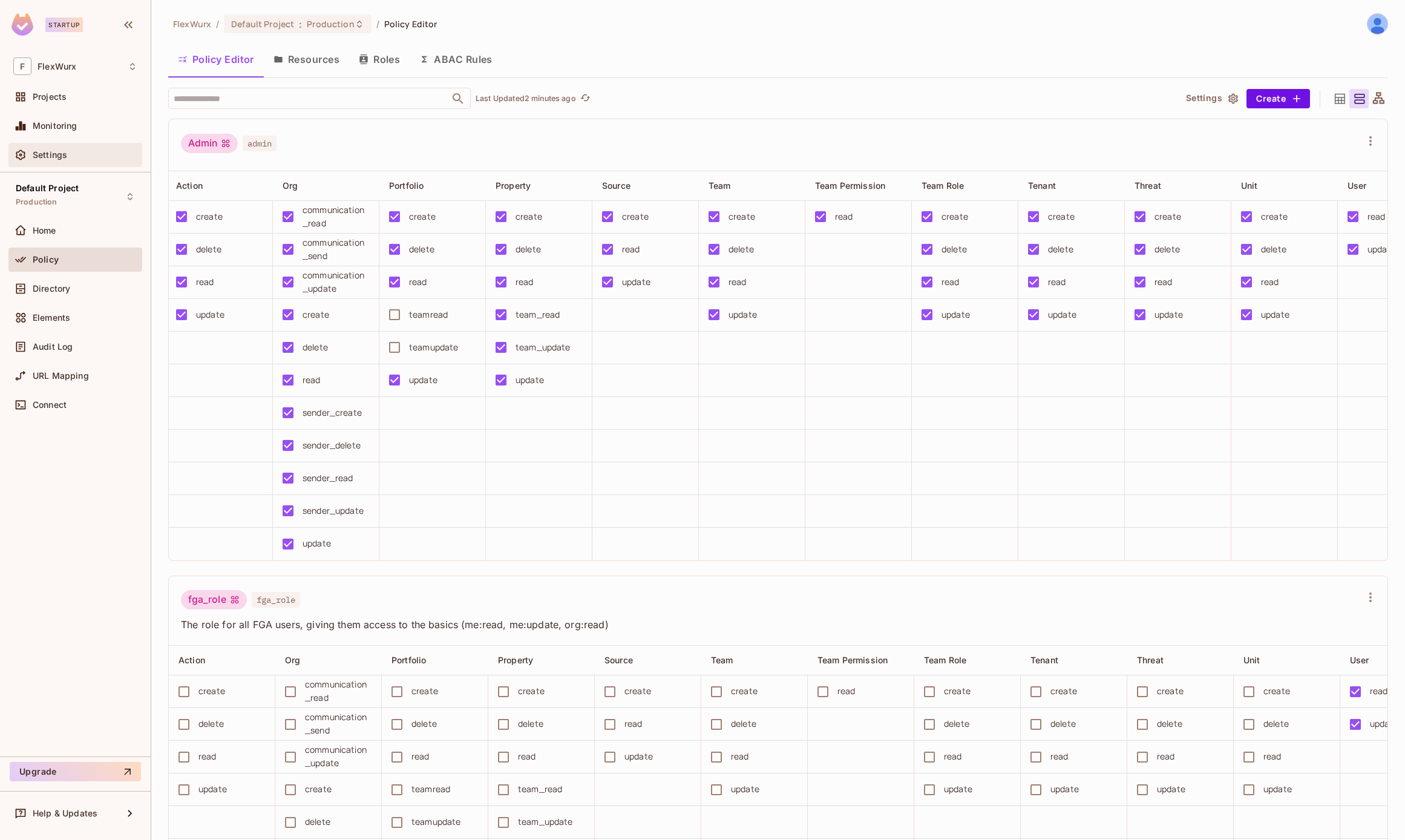
click at [54, 155] on span "Settings" at bounding box center [49, 155] width 34 height 10
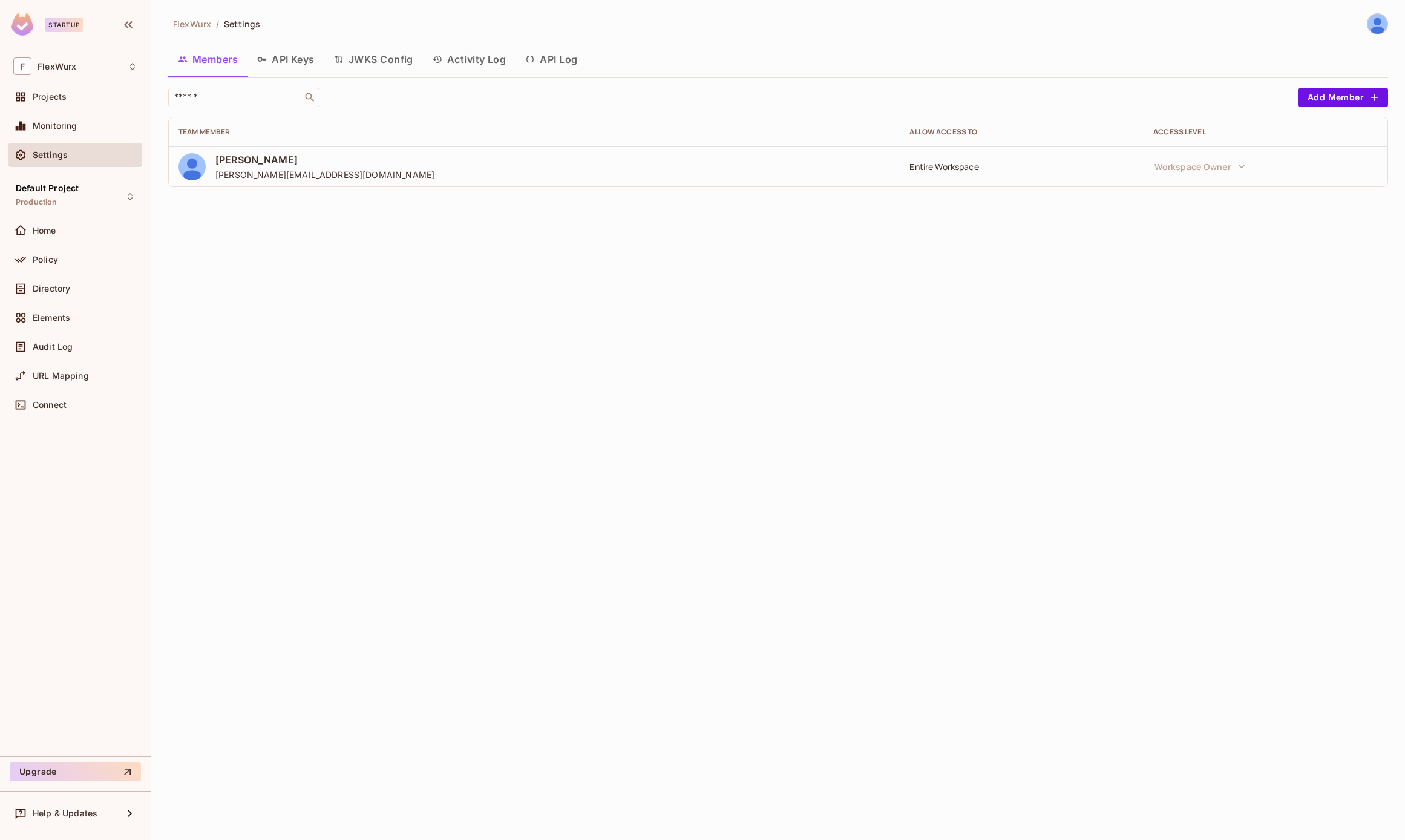
click at [274, 76] on div "Members API Keys JWKS Config Activity Log API Log" at bounding box center [778, 60] width 1220 height 33
click at [290, 60] on button "API Keys" at bounding box center [286, 59] width 77 height 30
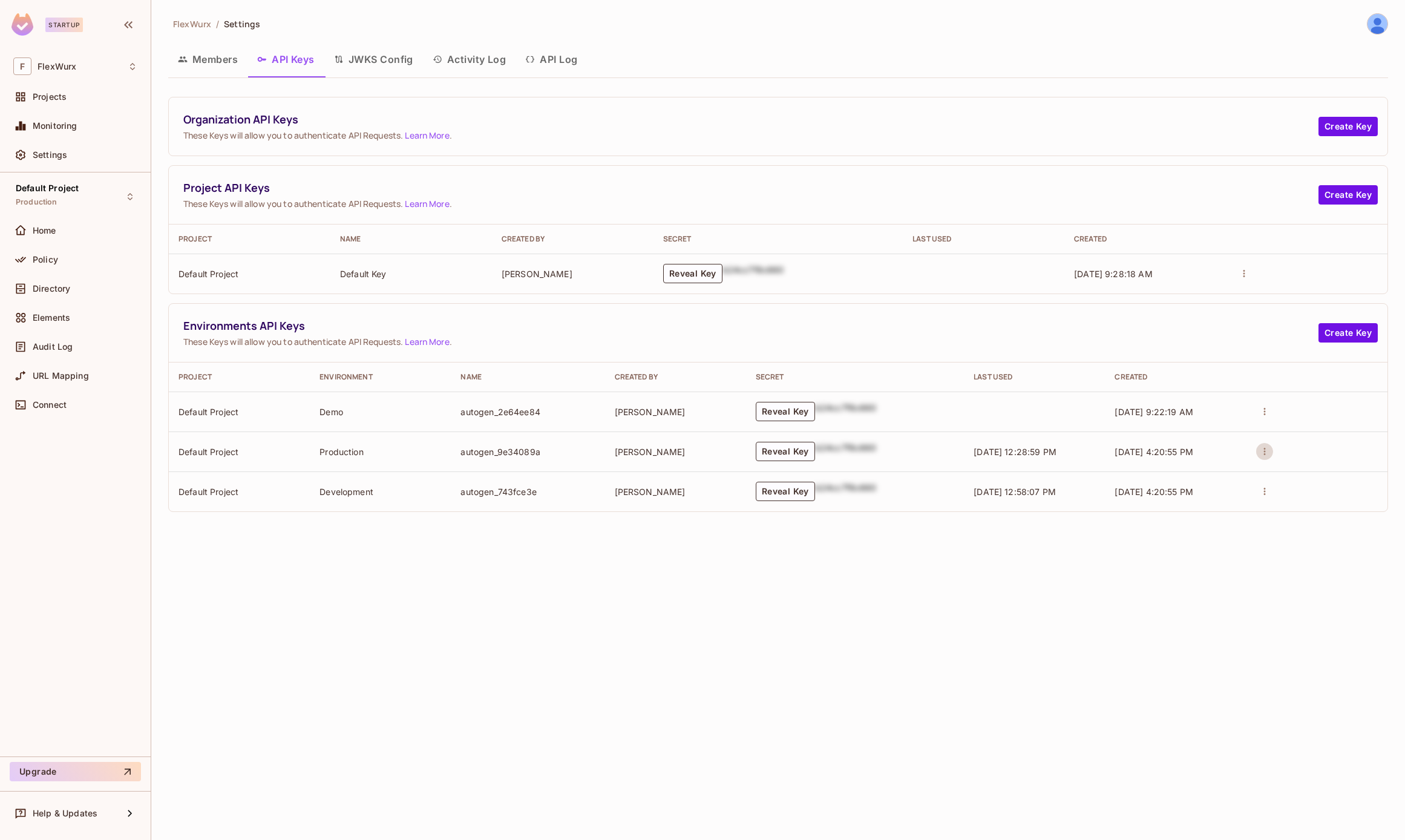
click at [1261, 446] on icon "actions" at bounding box center [1264, 451] width 11 height 11
click at [981, 439] on div at bounding box center [702, 420] width 1405 height 840
click at [768, 449] on button "Reveal Key" at bounding box center [784, 452] width 60 height 20
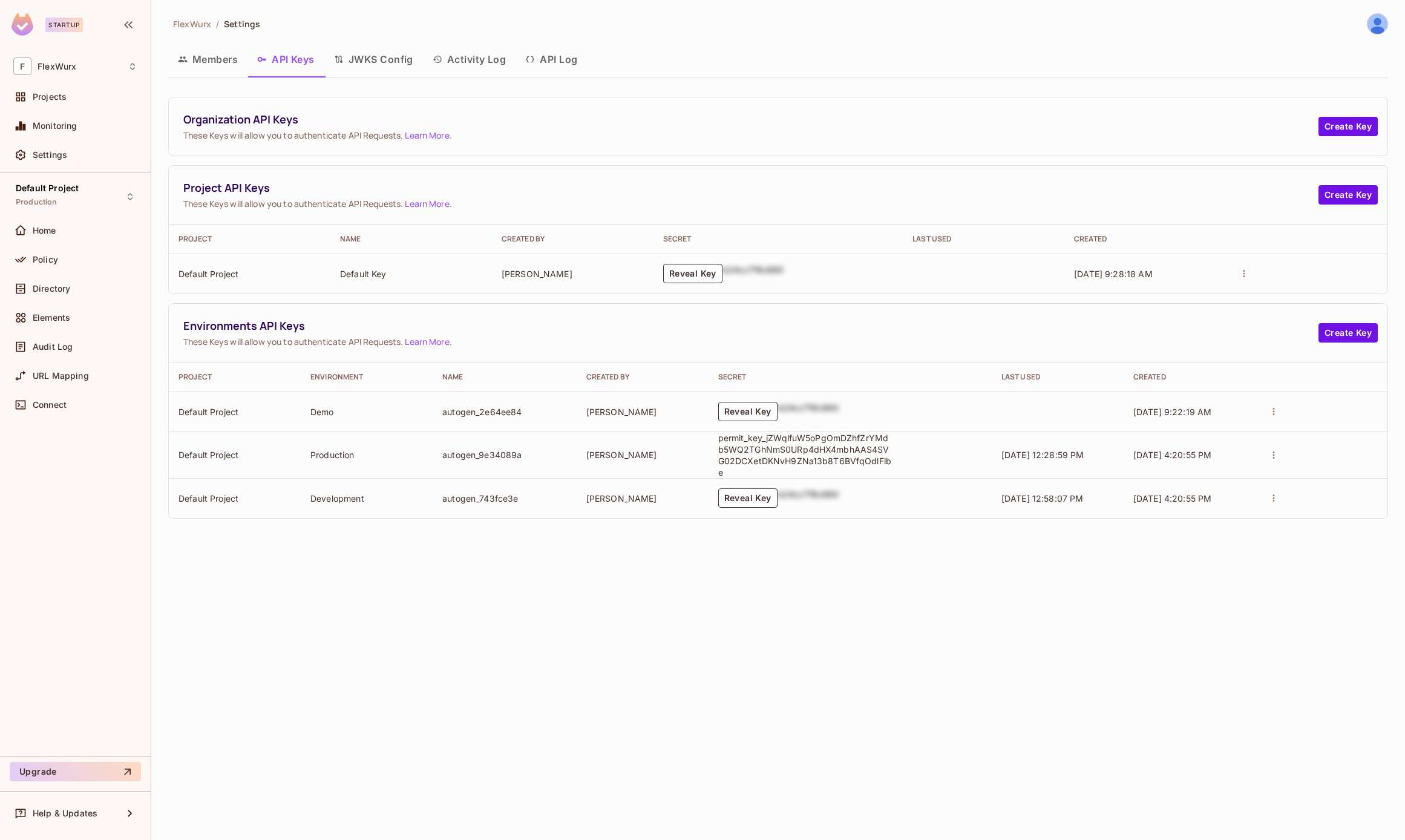
click at [806, 450] on p "permit_key_jZWqlfuW5oPgOmDZhfZrYMdb5WQ2TGhNmS0URp4dHX4mbhAAS4SVG02DCXetDKNvH9ZN…" at bounding box center [806, 455] width 176 height 46
copy p "permit_key_jZWqlfuW5oPgOmDZhfZrYMdb5WQ2TGhNmS0URp4dHX4mbhAAS4SVG02DCXetDKNvH9ZN…"
